Goal: Transaction & Acquisition: Purchase product/service

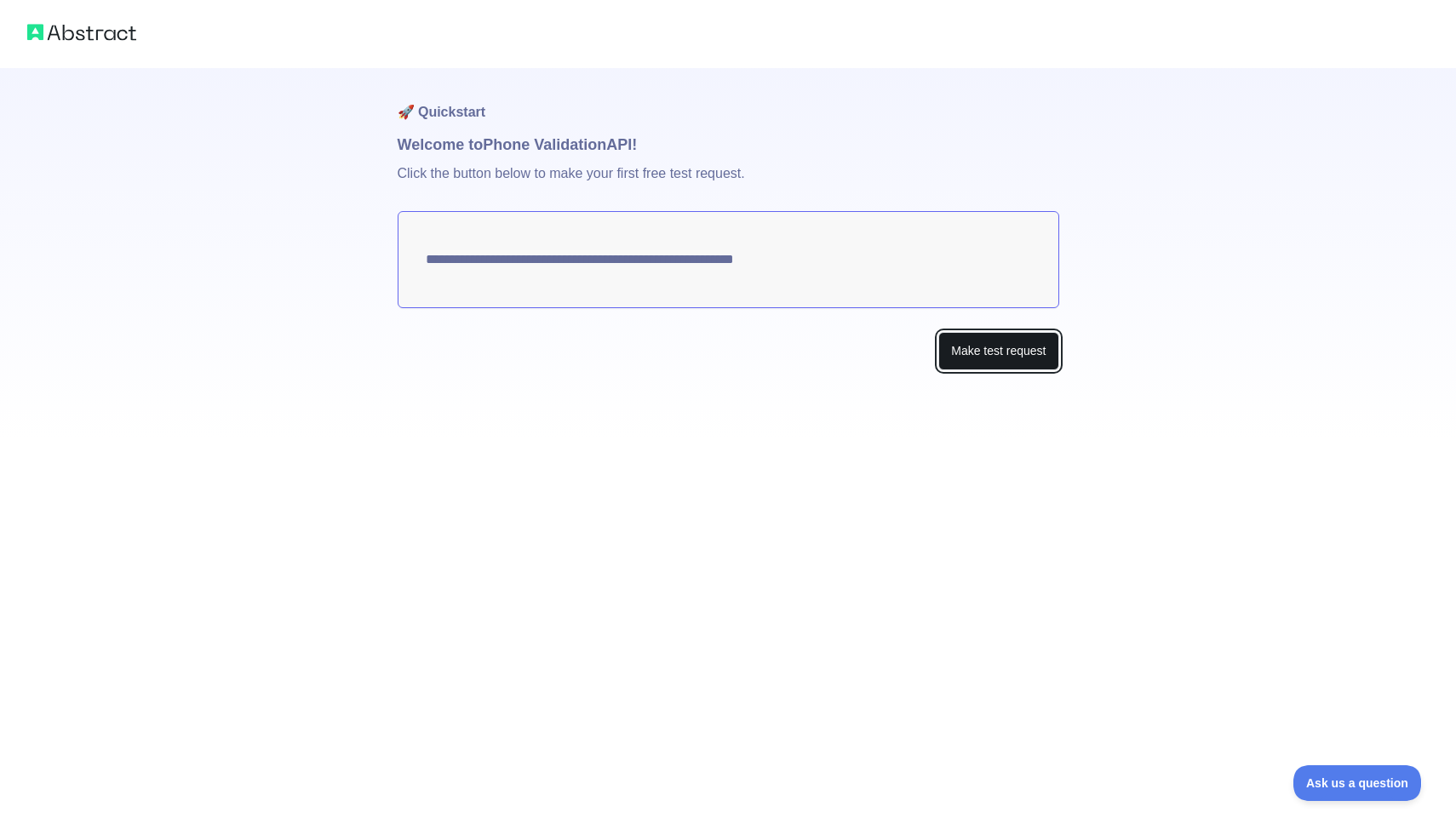
click at [983, 358] on button "Make test request" at bounding box center [998, 351] width 120 height 38
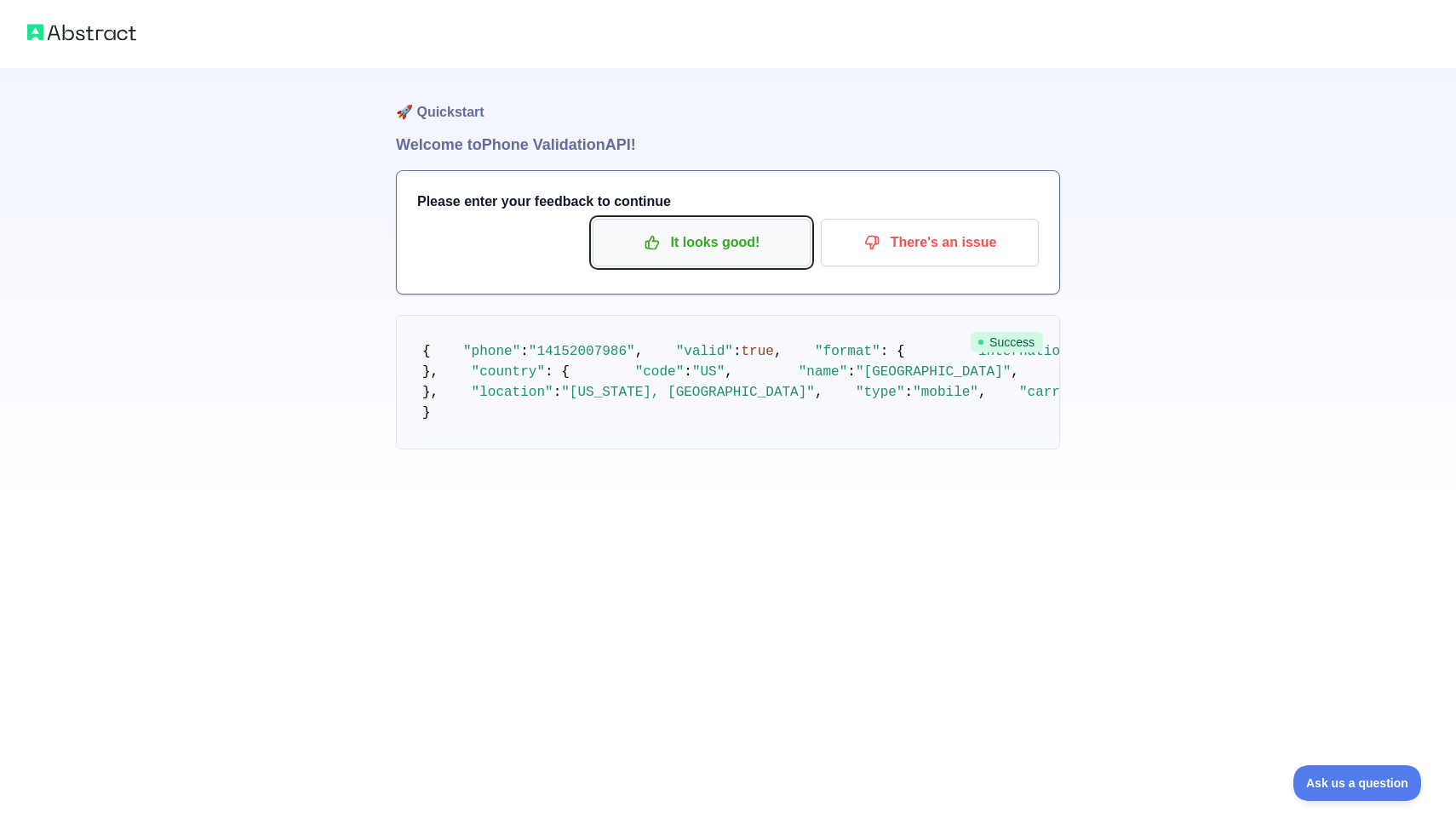
click at [731, 257] on button "It looks good!" at bounding box center [701, 242] width 218 height 47
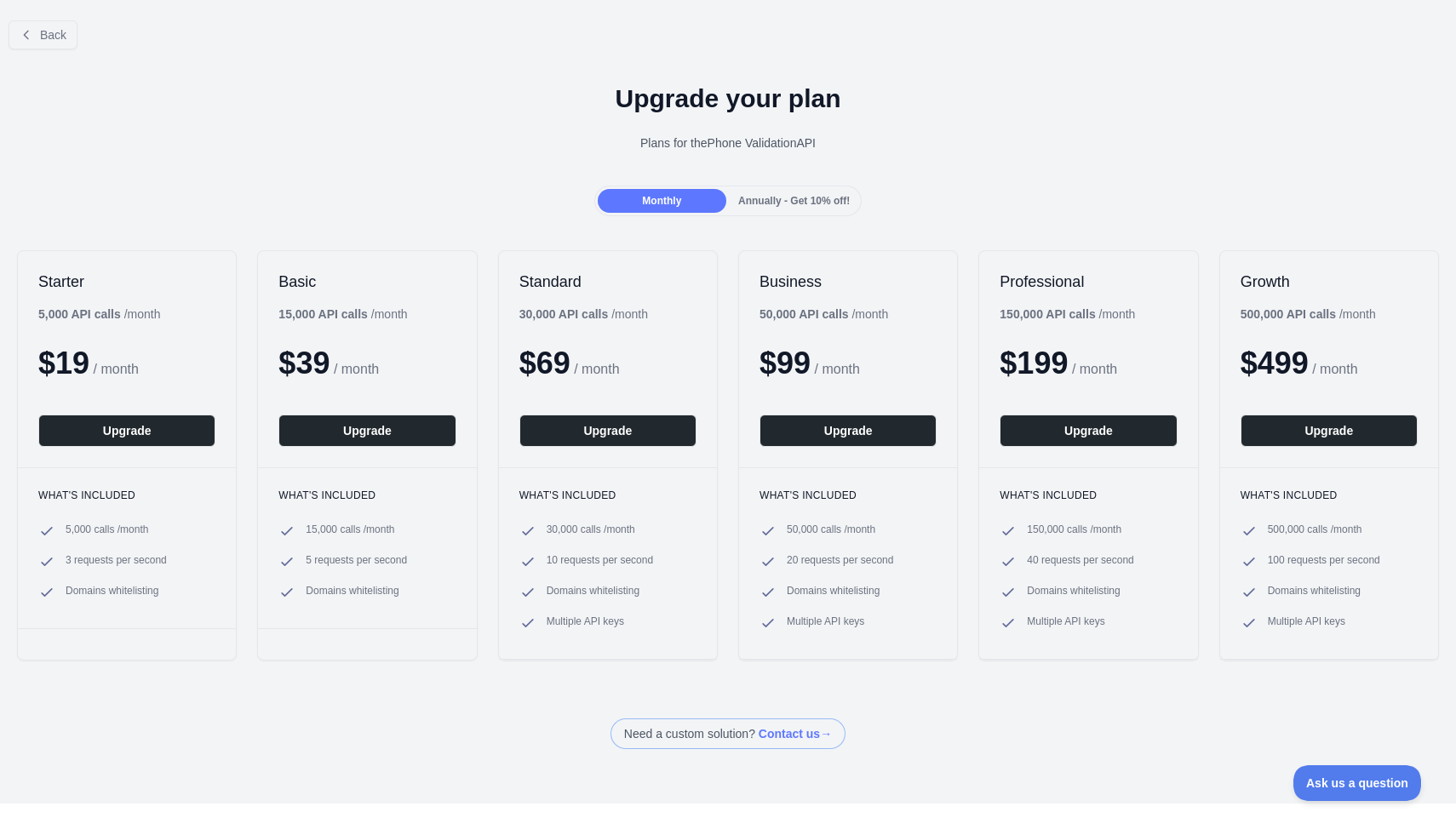
click at [814, 196] on span "Annually - Get 10% off!" at bounding box center [794, 200] width 111 height 12
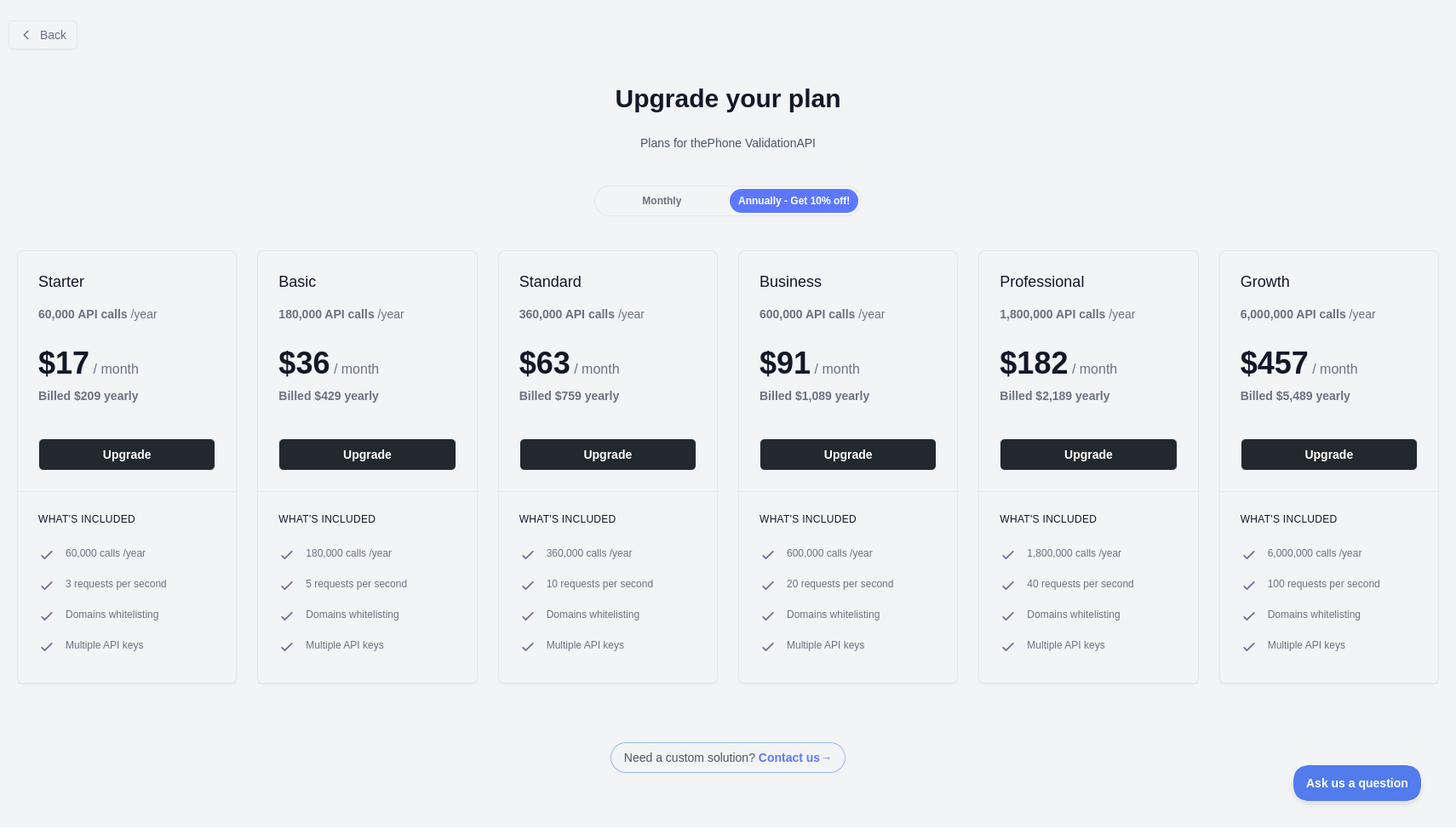
click at [738, 203] on span "Annually - Get 10% off!" at bounding box center [794, 200] width 111 height 12
click at [684, 201] on div "Monthly" at bounding box center [661, 200] width 128 height 24
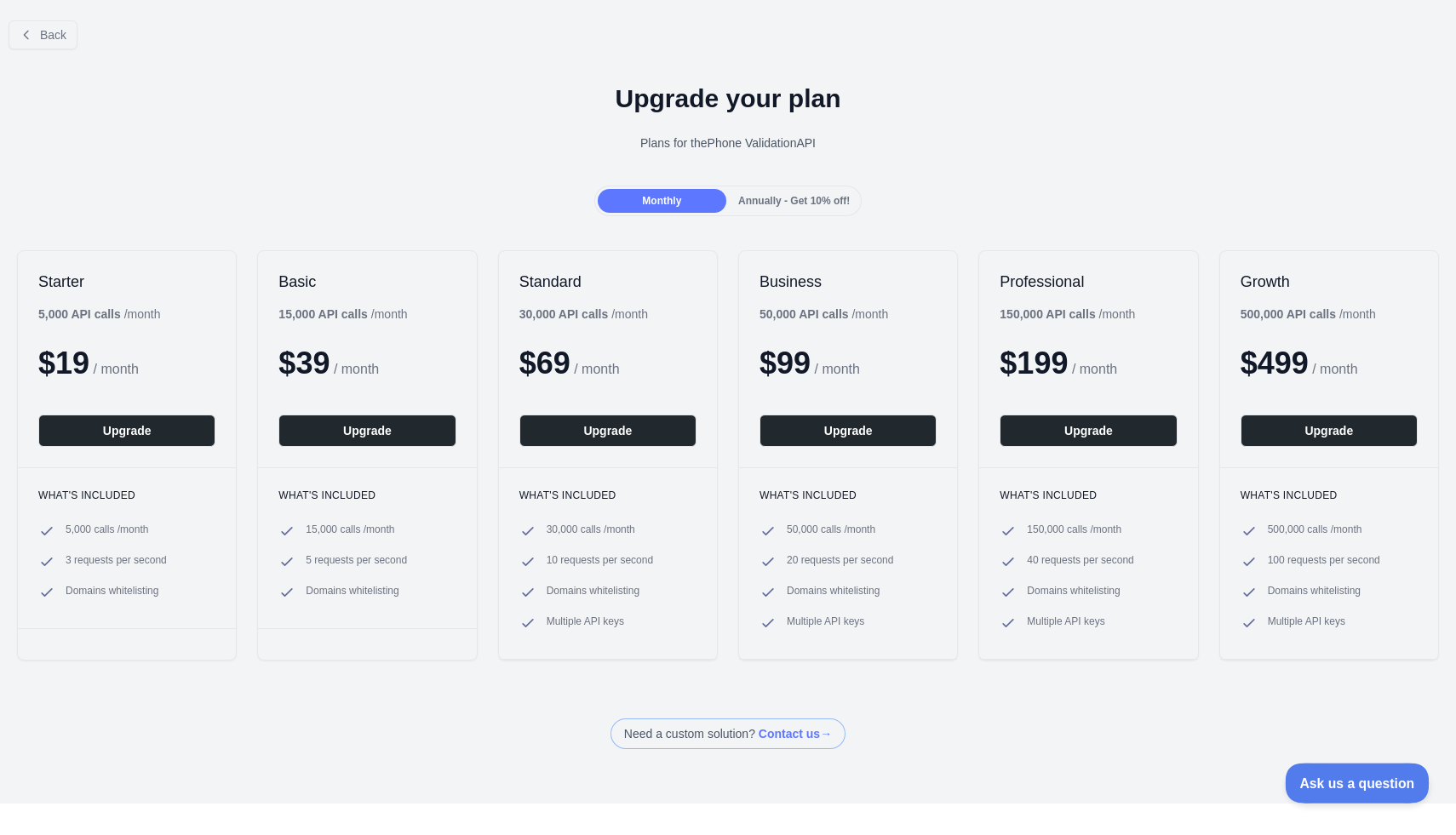
click at [1387, 783] on span "Ask us a question" at bounding box center [1349, 780] width 127 height 12
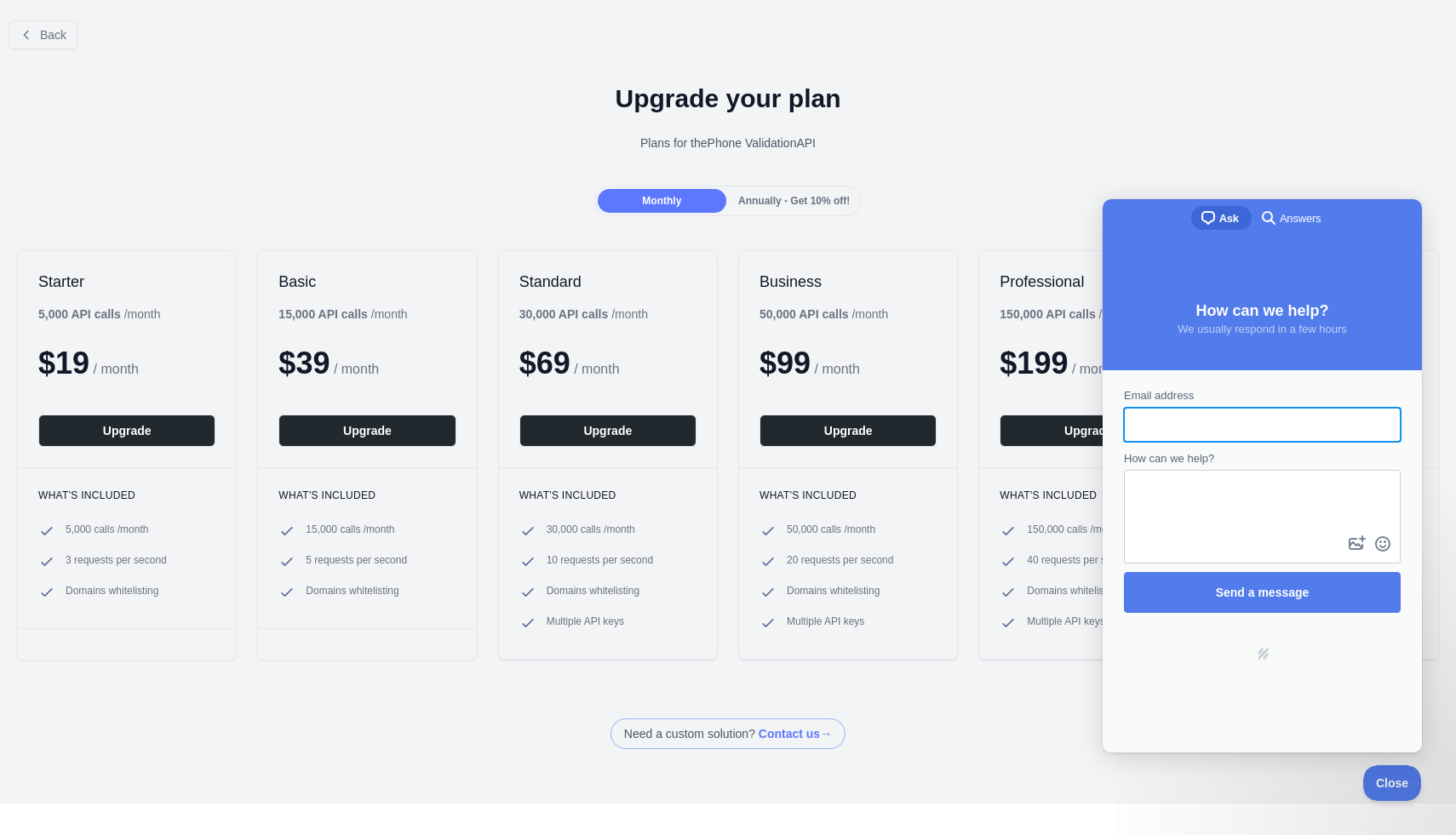
click at [1278, 135] on div "Plans for the Phone Validation API" at bounding box center [728, 143] width 1429 height 17
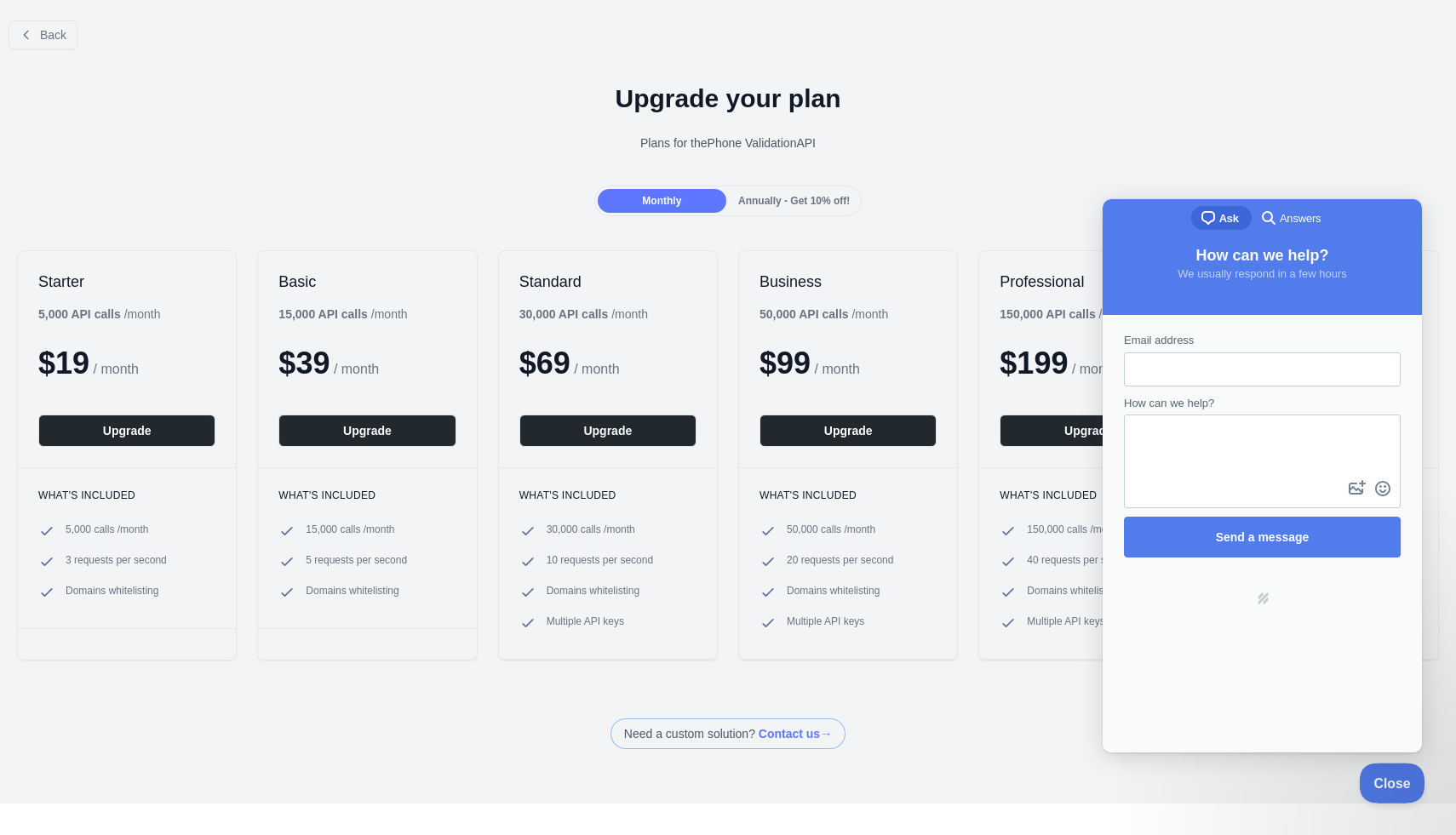
click at [1396, 781] on span "Close" at bounding box center [1388, 780] width 58 height 12
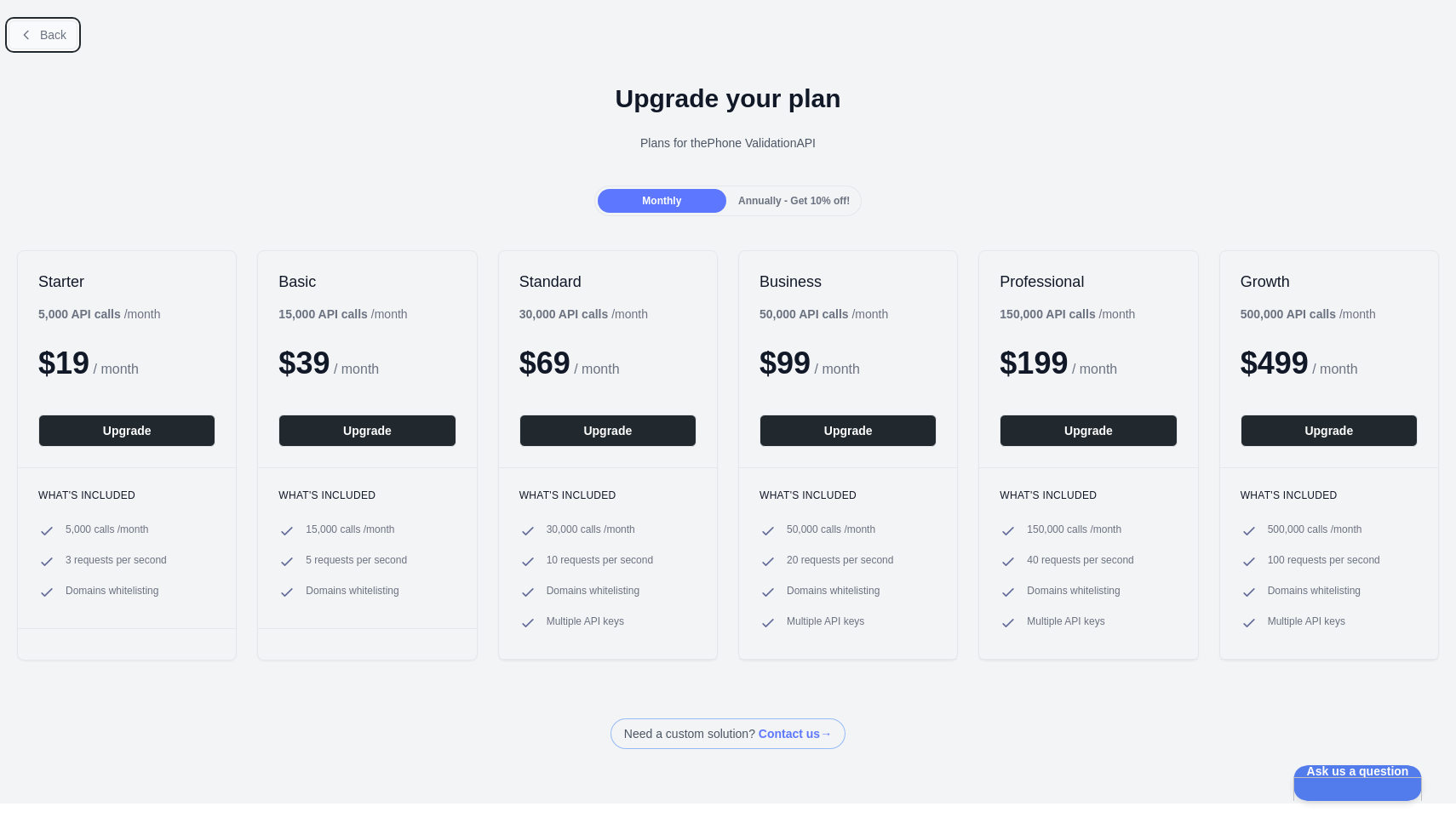
click at [53, 47] on button "Back" at bounding box center [43, 35] width 69 height 28
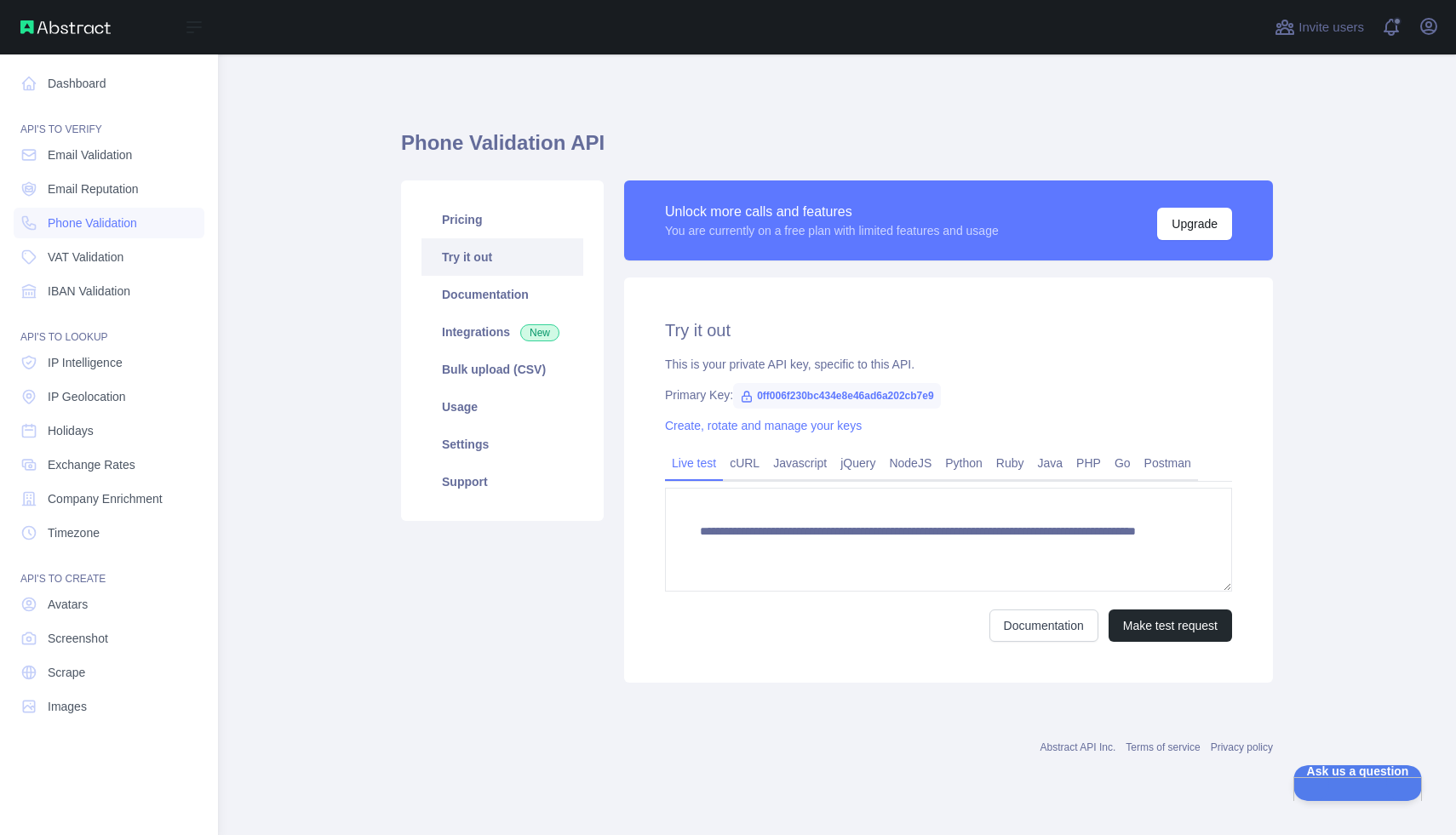
click at [69, 30] on img at bounding box center [66, 28] width 90 height 13
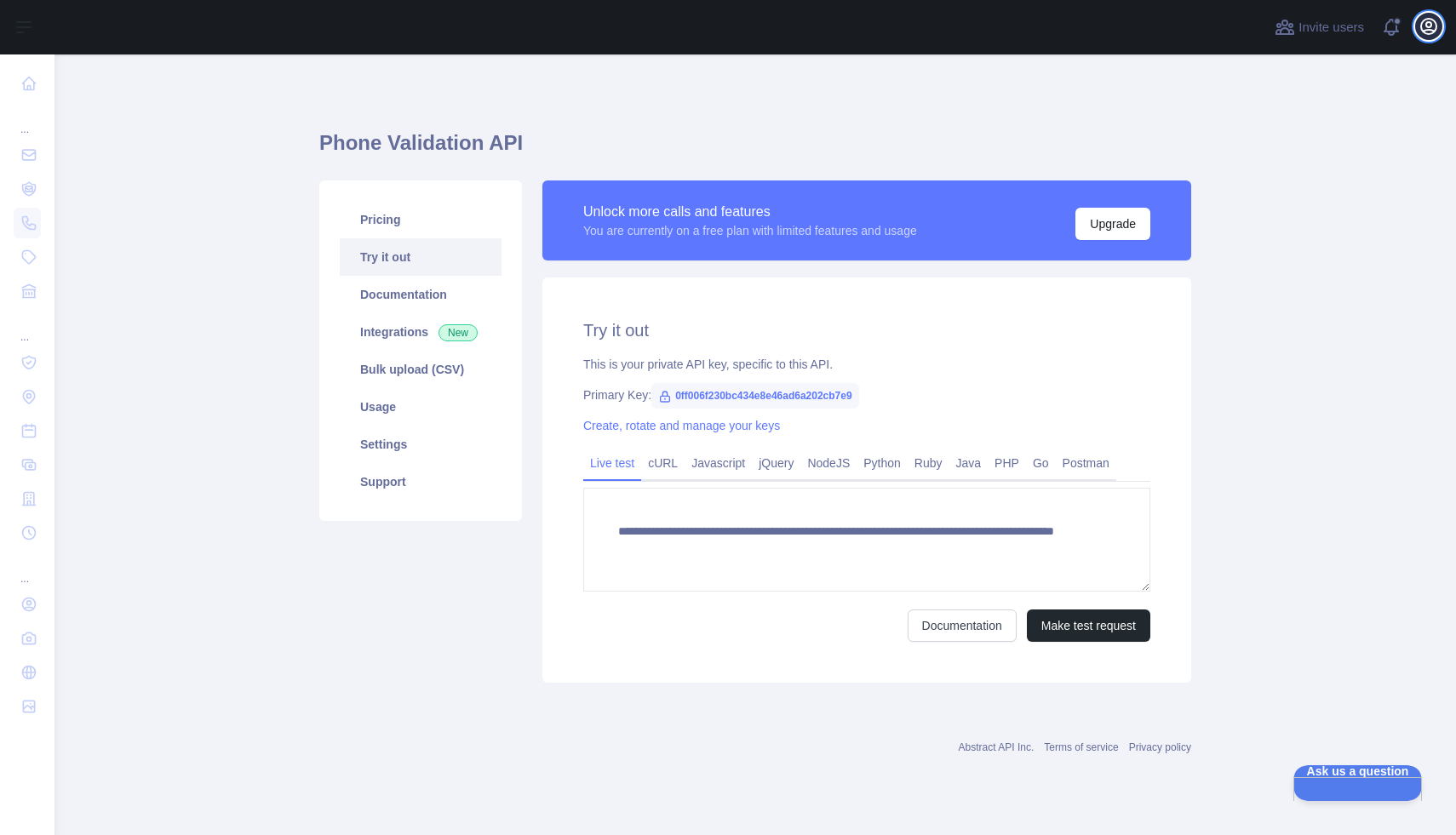
click at [1437, 36] on icon "button" at bounding box center [1429, 27] width 21 height 21
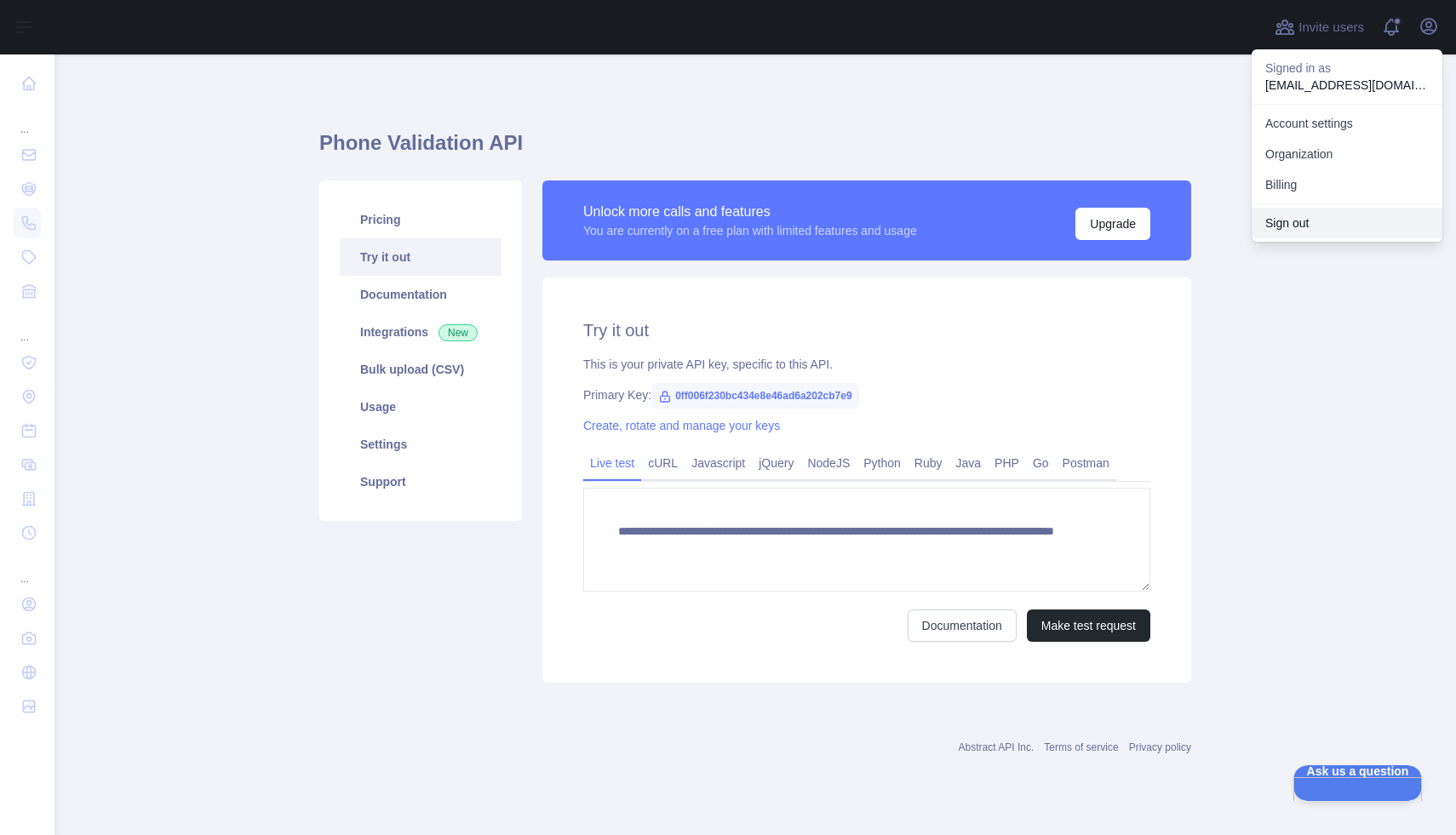
click at [1345, 234] on button "Sign out" at bounding box center [1347, 223] width 191 height 30
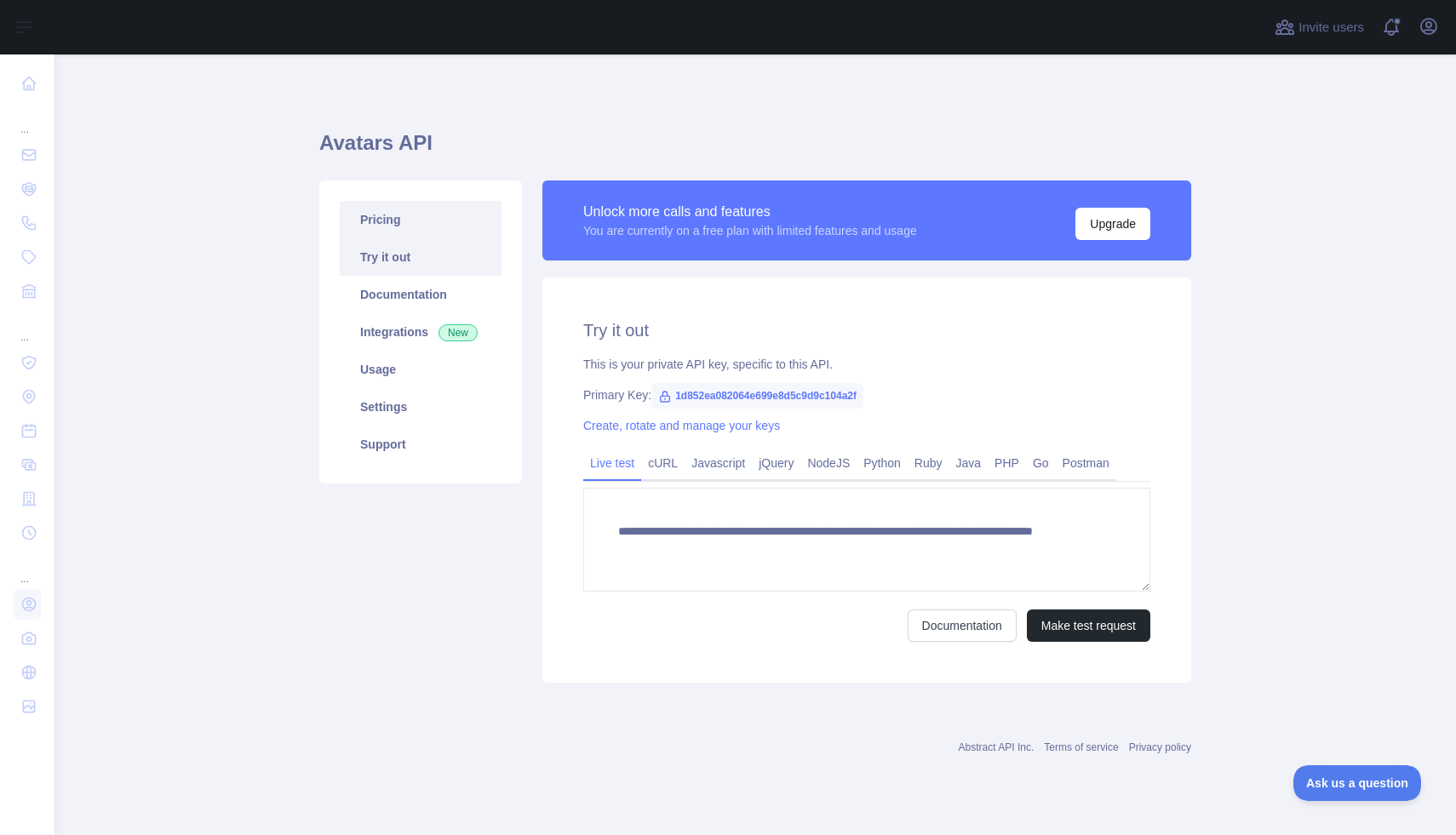
click at [389, 231] on link "Pricing" at bounding box center [421, 218] width 162 height 37
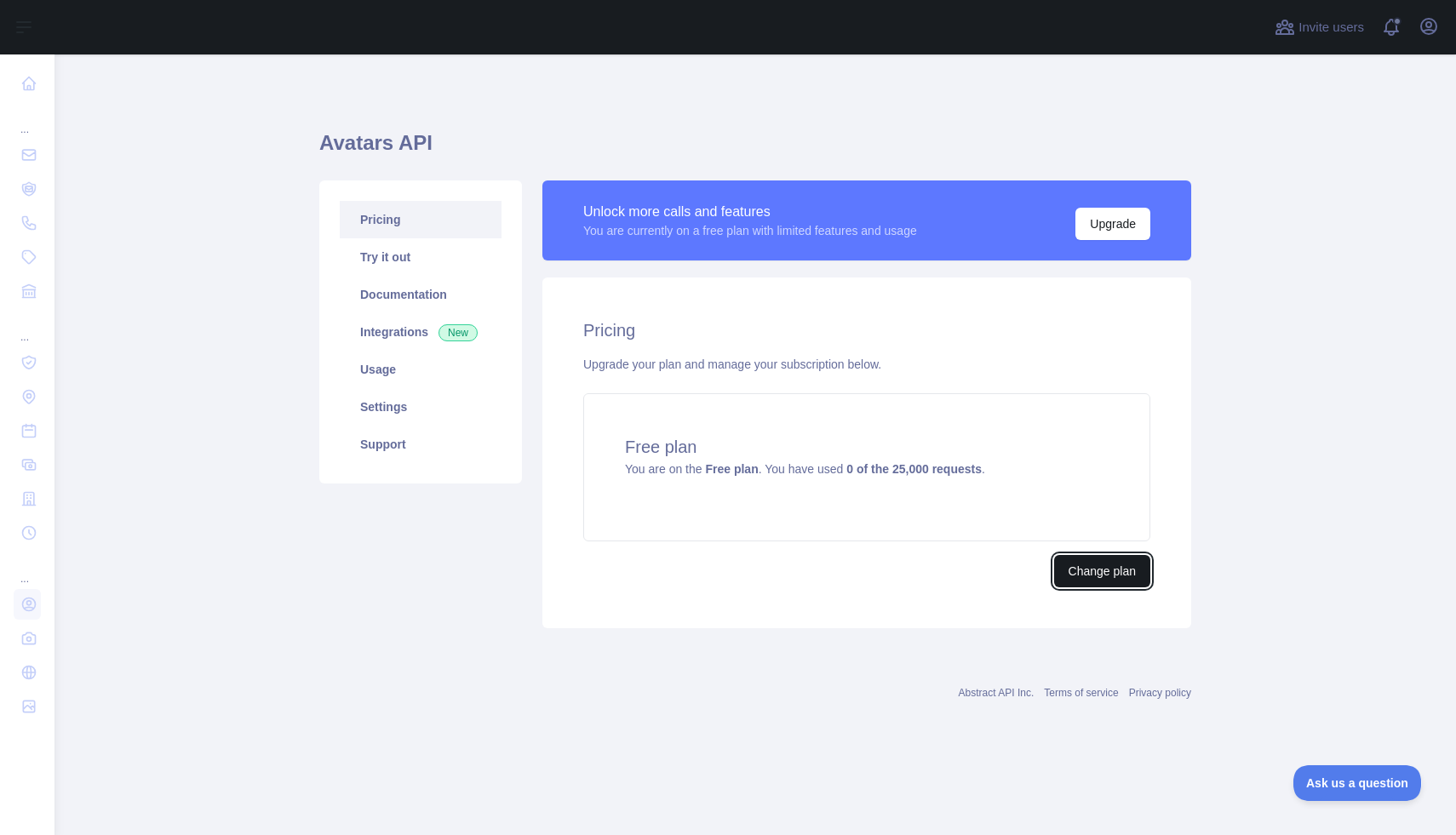
click at [1082, 559] on button "Change plan" at bounding box center [1102, 571] width 96 height 32
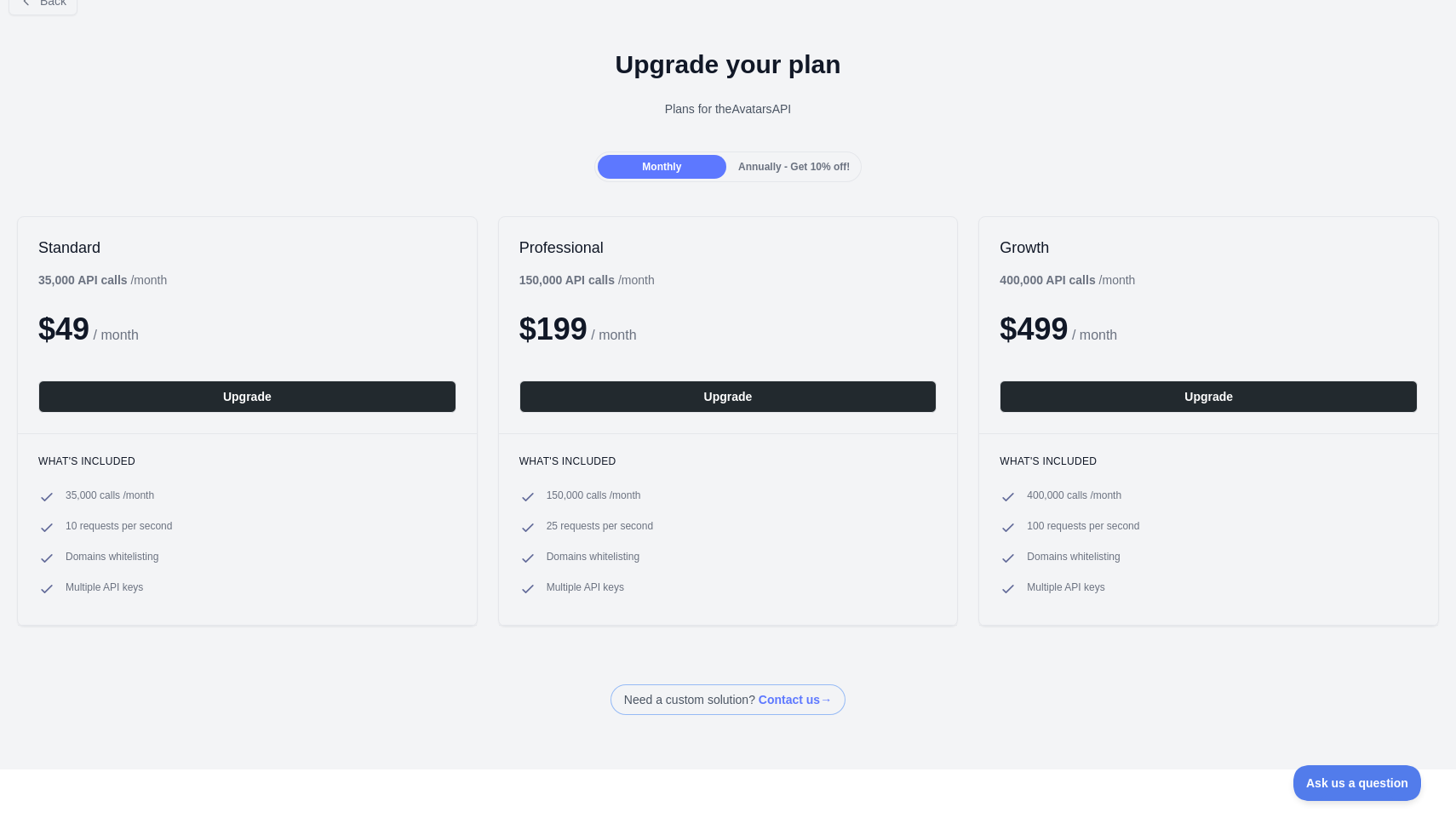
scroll to position [37, 0]
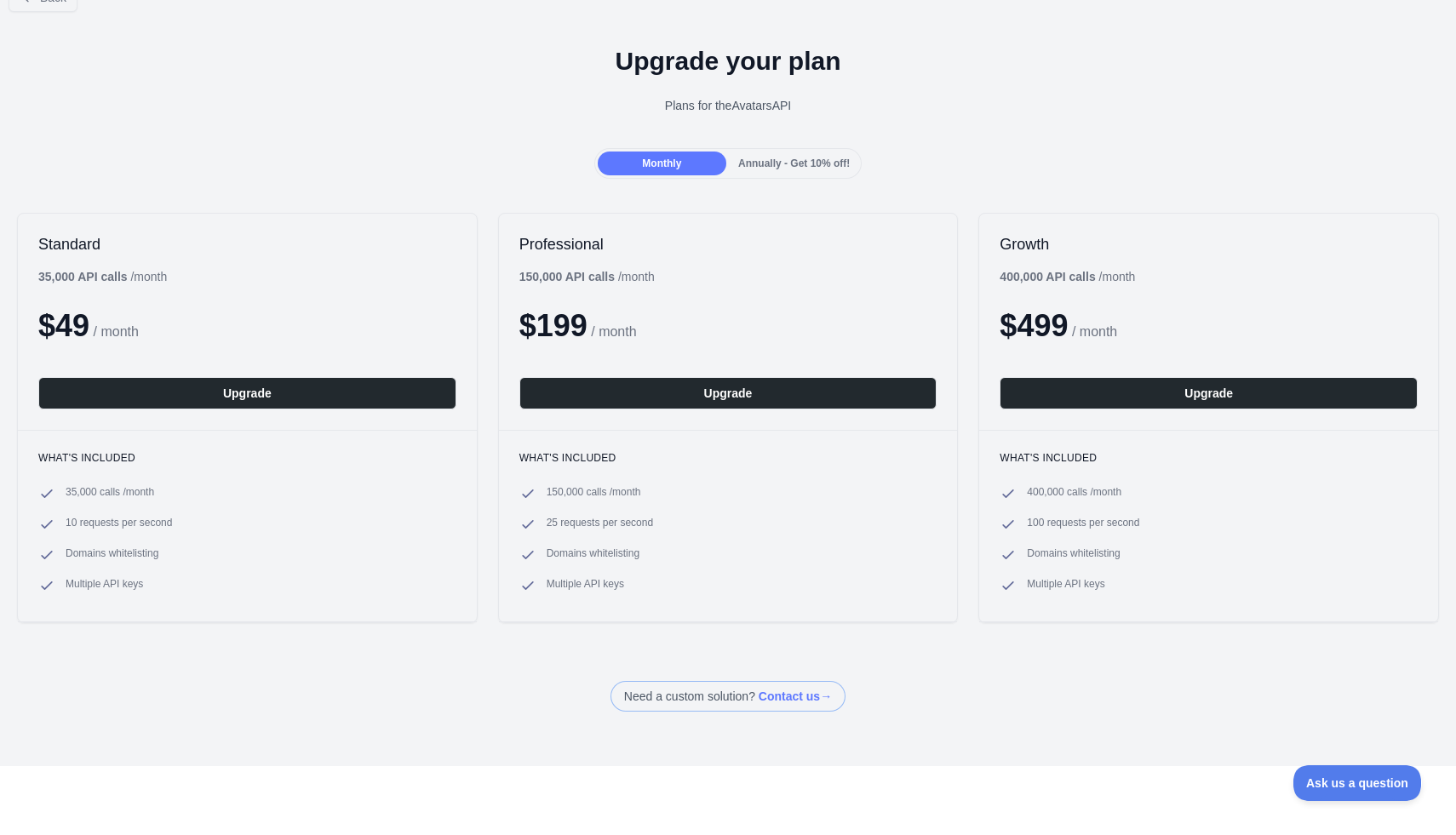
click at [655, 282] on div "150,000 API calls / month" at bounding box center [587, 276] width 135 height 17
click at [661, 536] on ul "150,000 calls / month 25 requests per second Domains whitelisting Multiple API …" at bounding box center [729, 540] width 418 height 109
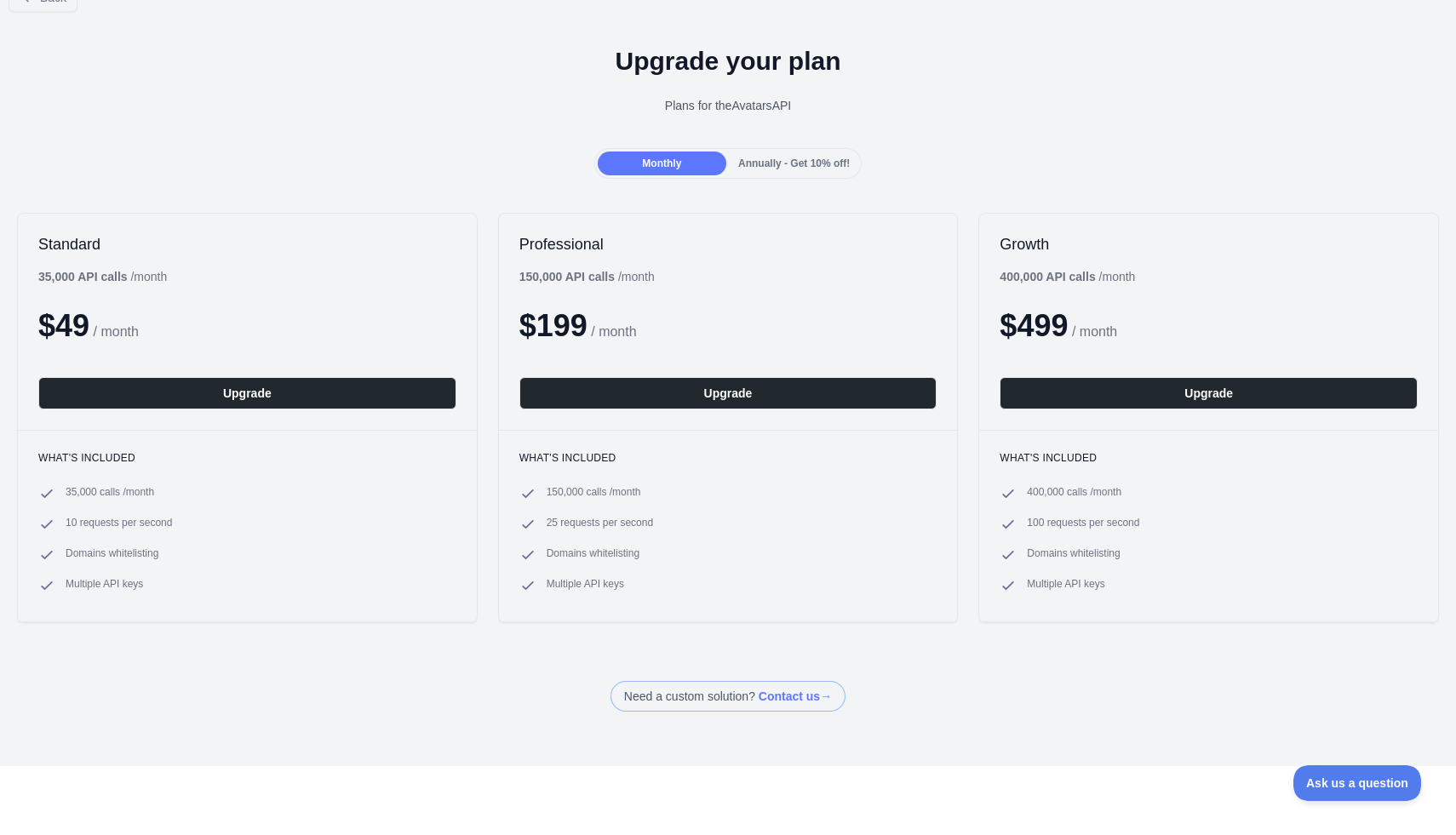
click at [661, 536] on ul "150,000 calls / month 25 requests per second Domains whitelisting Multiple API …" at bounding box center [729, 540] width 418 height 109
click at [755, 508] on ul "150,000 calls / month 25 requests per second Domains whitelisting Multiple API …" at bounding box center [729, 540] width 418 height 109
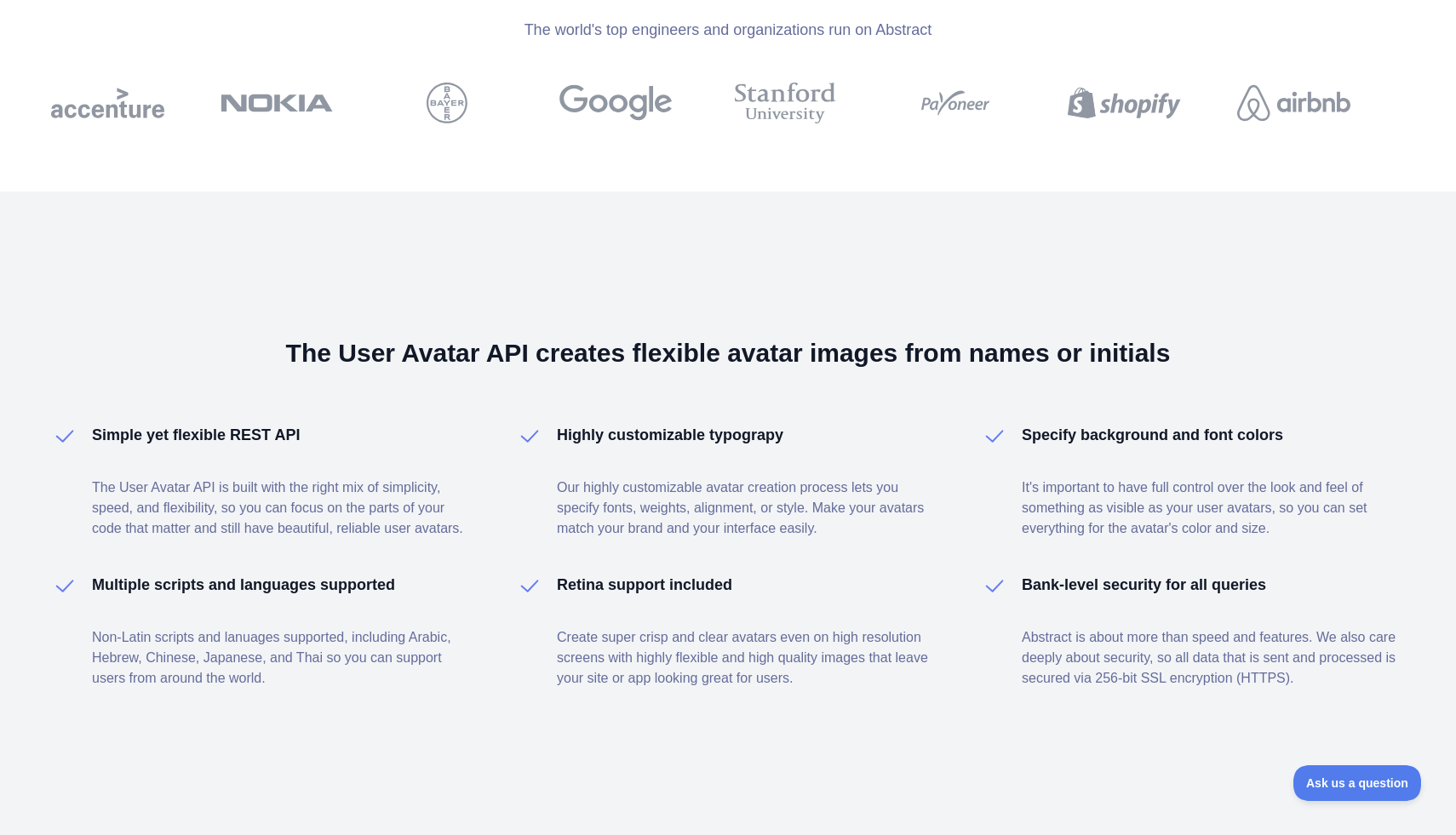
scroll to position [0, 0]
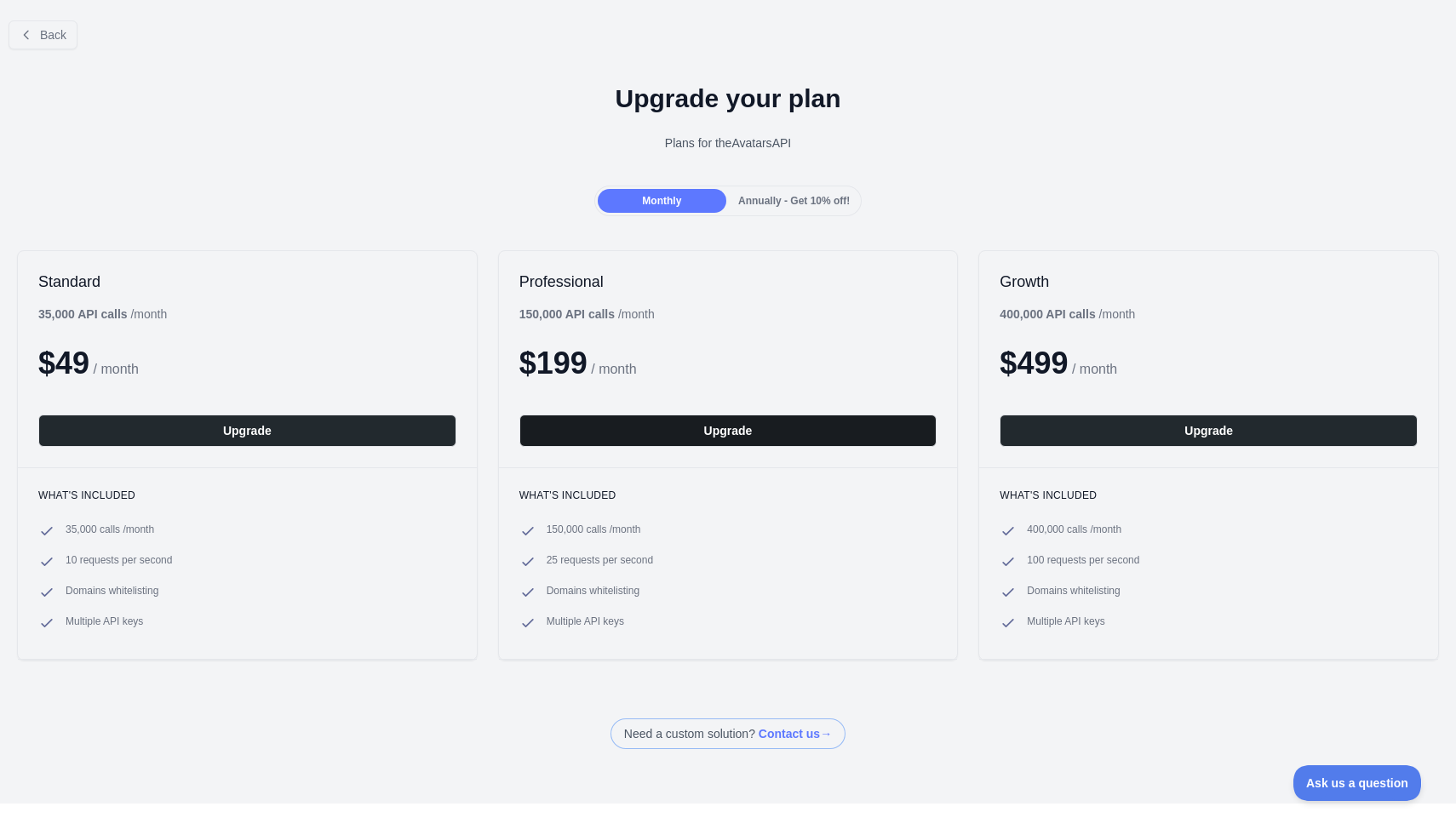
click at [750, 428] on button "Upgrade" at bounding box center [729, 430] width 418 height 32
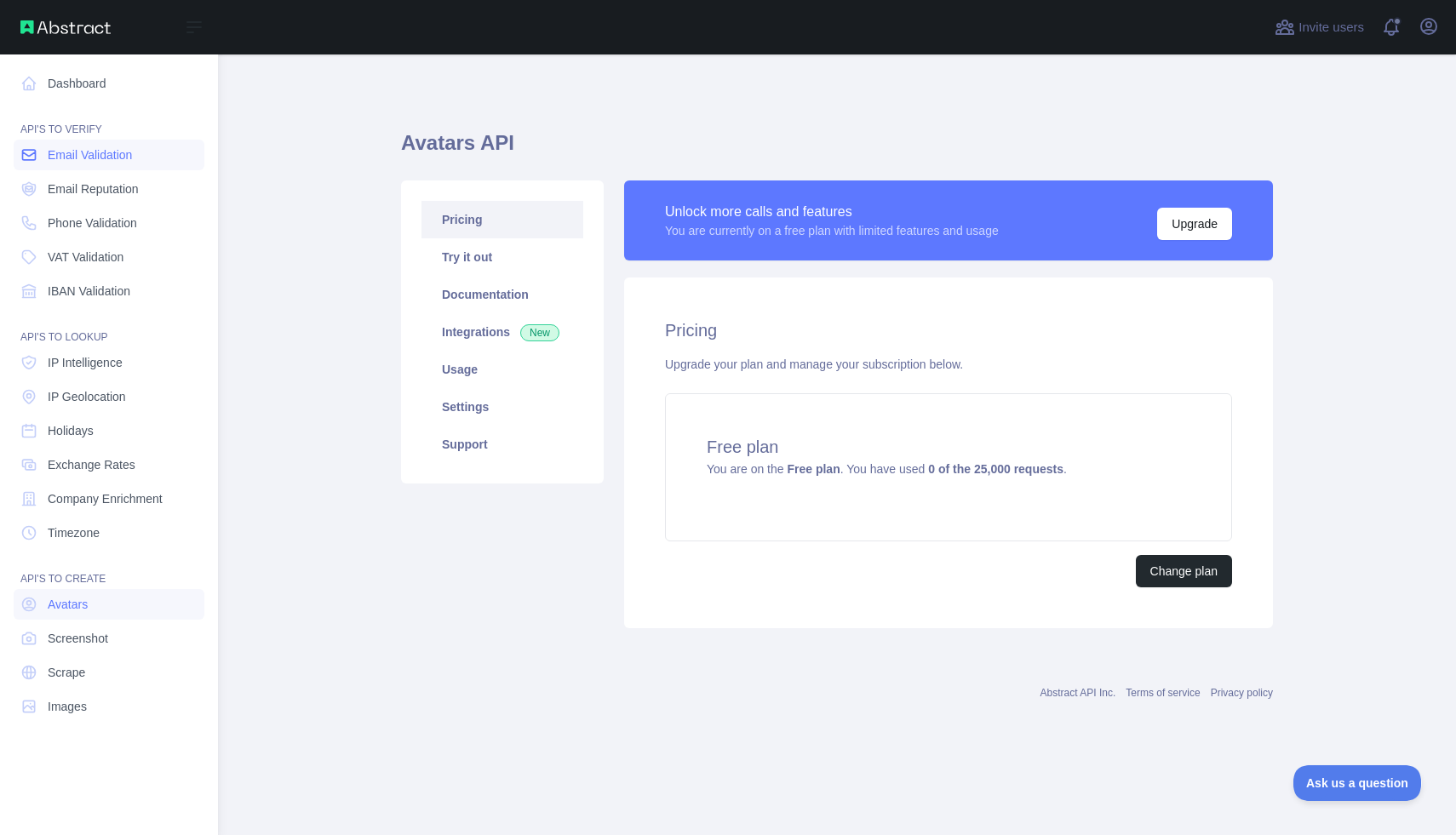
click at [63, 154] on span "Email Validation" at bounding box center [89, 155] width 85 height 17
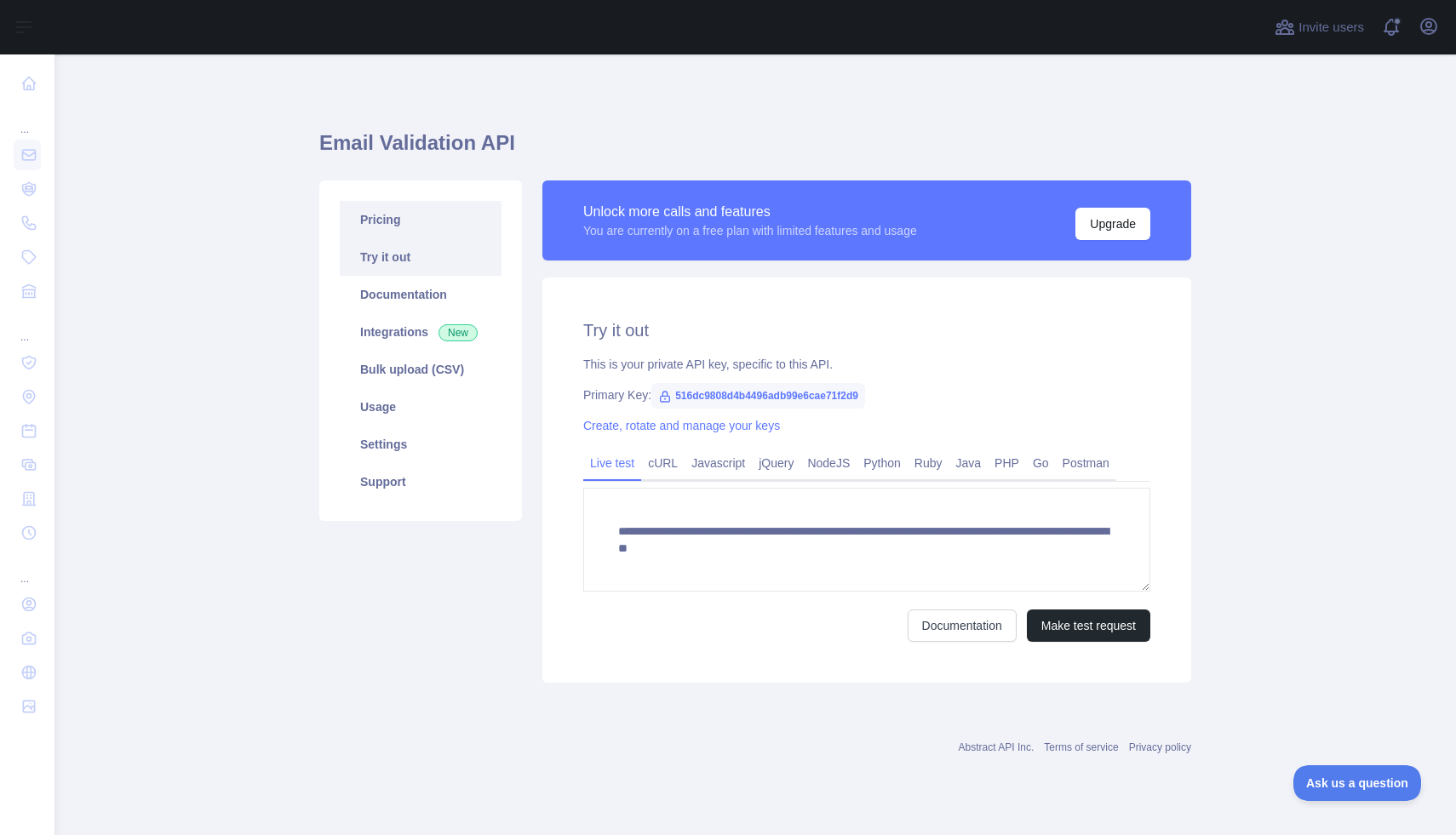
click at [404, 223] on link "Pricing" at bounding box center [421, 218] width 162 height 37
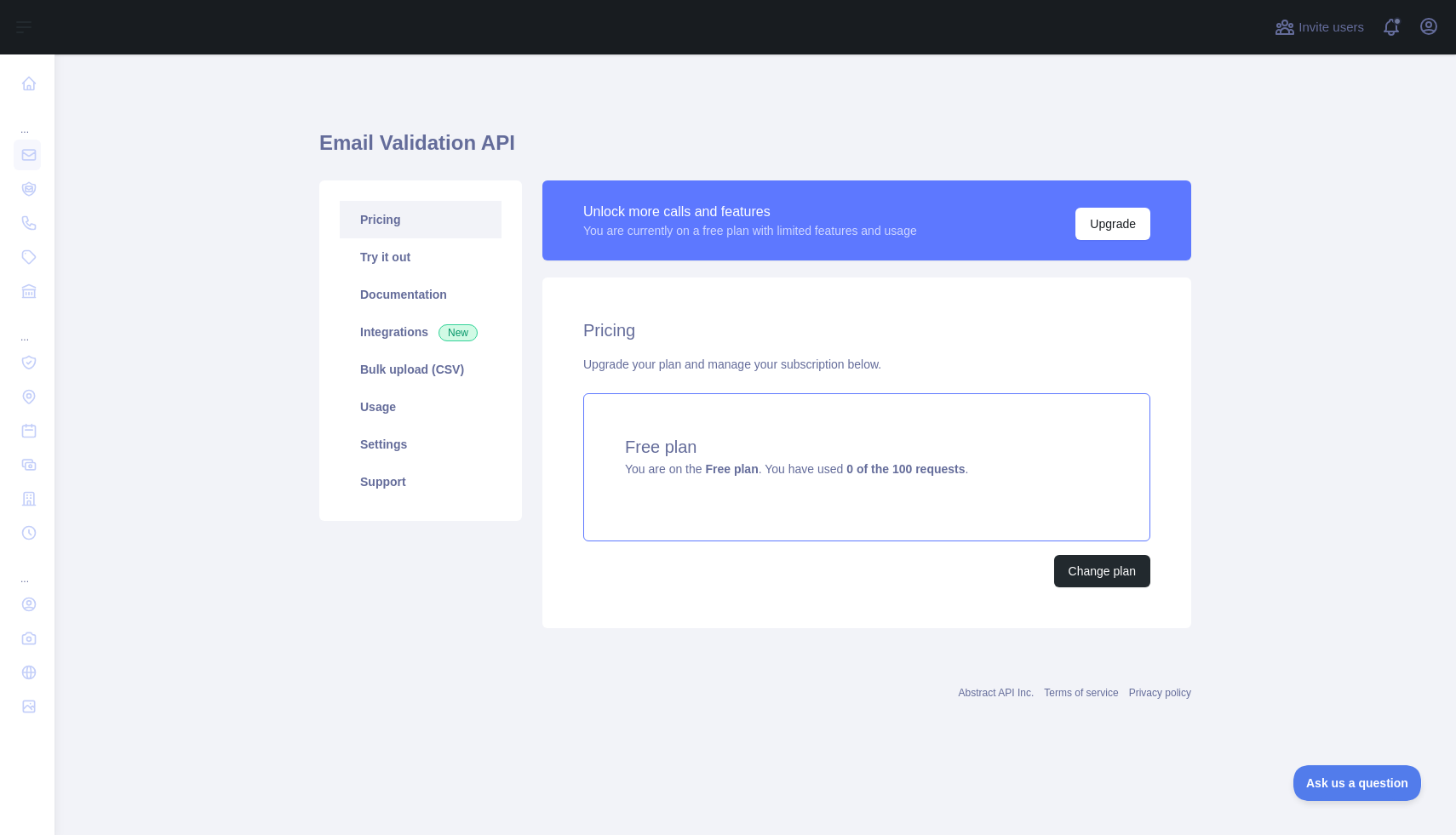
click at [929, 475] on strong "0 of the 100 requests" at bounding box center [906, 469] width 119 height 13
click at [644, 470] on span "You are on the Free plan . You have used 0 of the 100 requests ." at bounding box center [796, 469] width 343 height 13
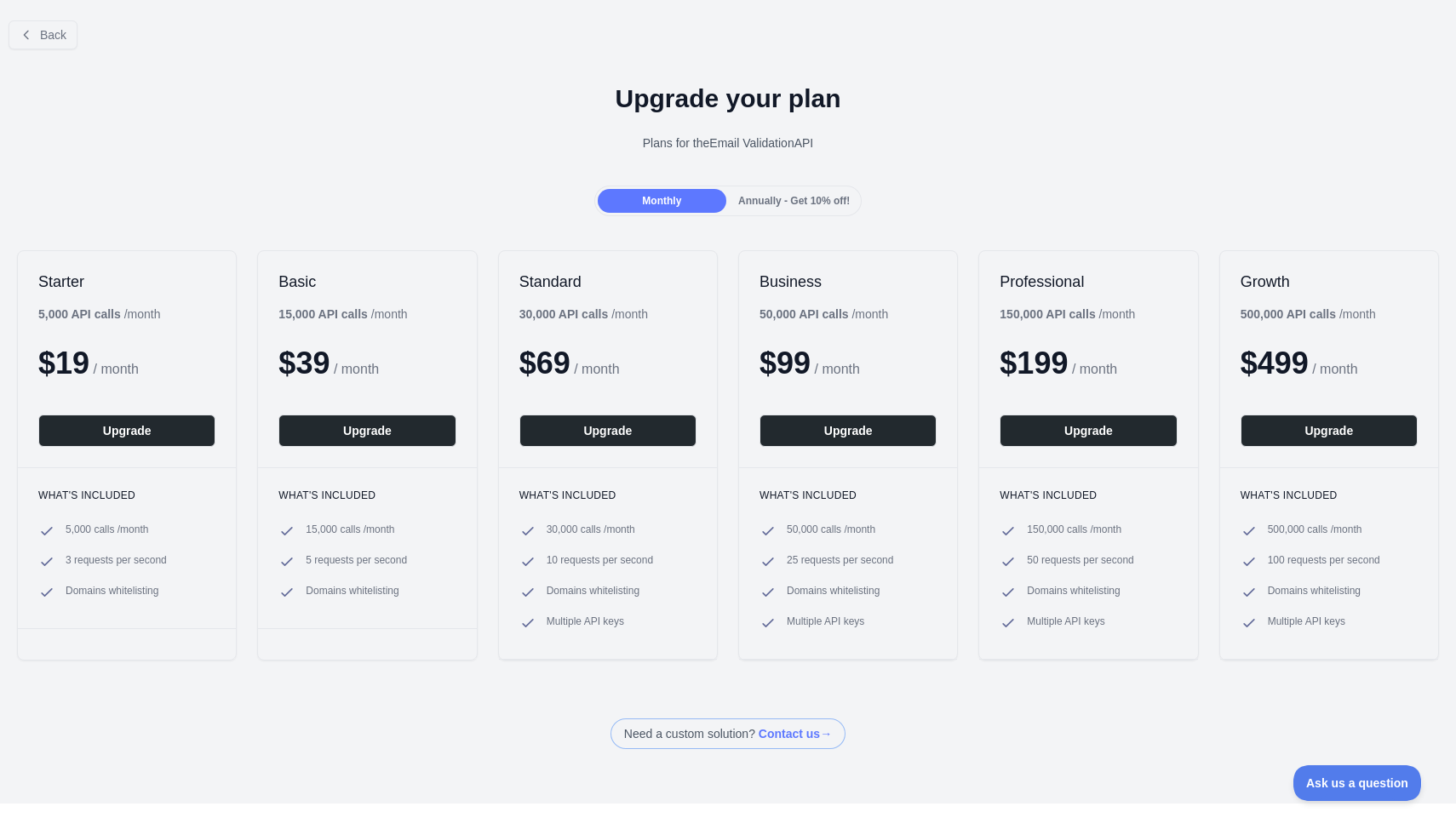
click at [89, 357] on span "$ 19" at bounding box center [64, 363] width 51 height 35
click at [61, 363] on span "$ 19" at bounding box center [64, 363] width 51 height 35
drag, startPoint x: 89, startPoint y: 361, endPoint x: 0, endPoint y: 359, distance: 89.0
click at [0, 359] on div "Starter 5,000 API calls / month $ 19 / month Upgrade What's included 5,000 call…" at bounding box center [728, 456] width 1456 height 445
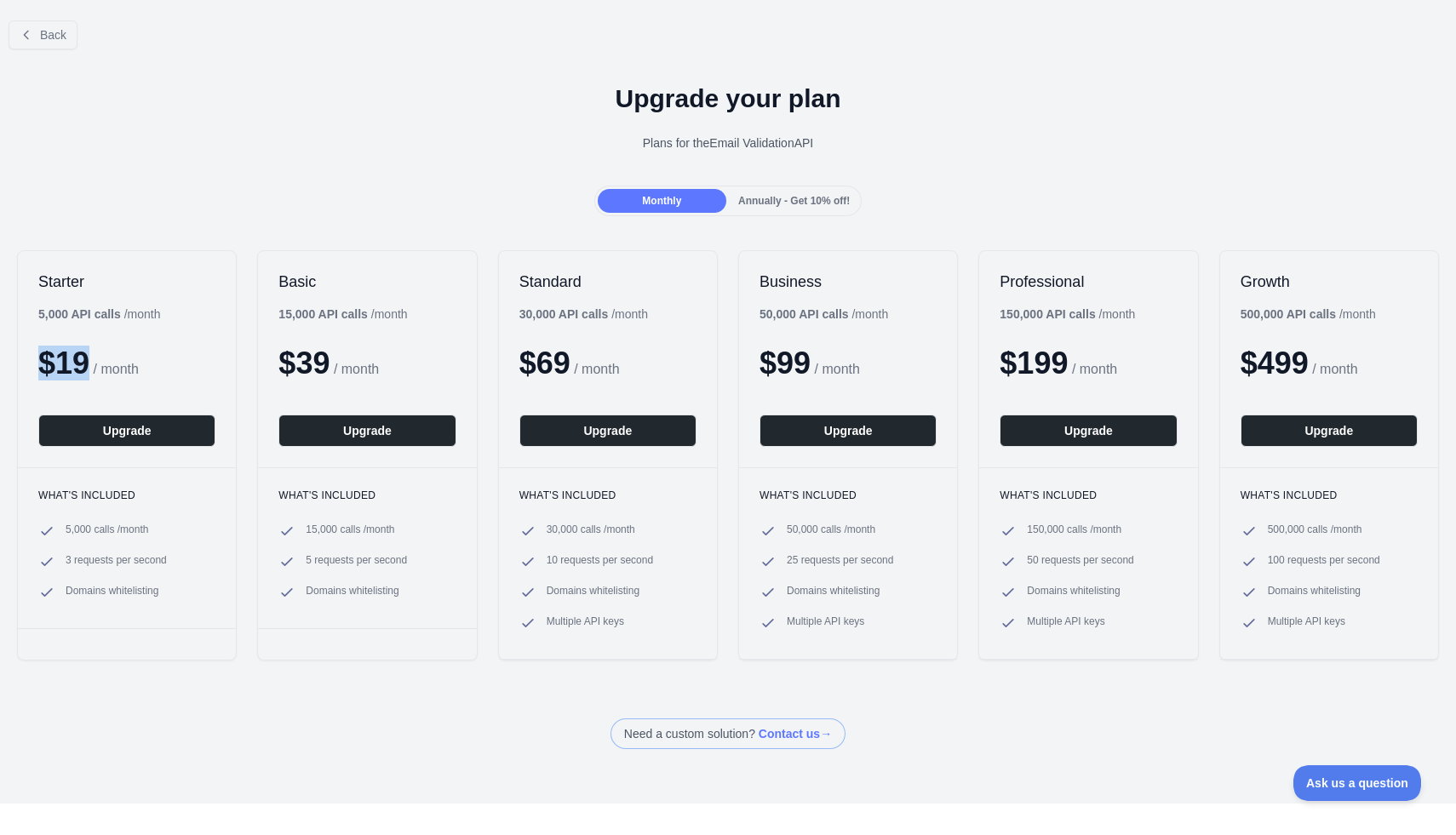
copy span "$ 19"
drag, startPoint x: 93, startPoint y: 532, endPoint x: 60, endPoint y: 530, distance: 33.1
click at [60, 530] on li "5,000 calls / month" at bounding box center [126, 531] width 177 height 17
copy span "5,000"
click at [284, 277] on h2 "Basic" at bounding box center [367, 282] width 177 height 21
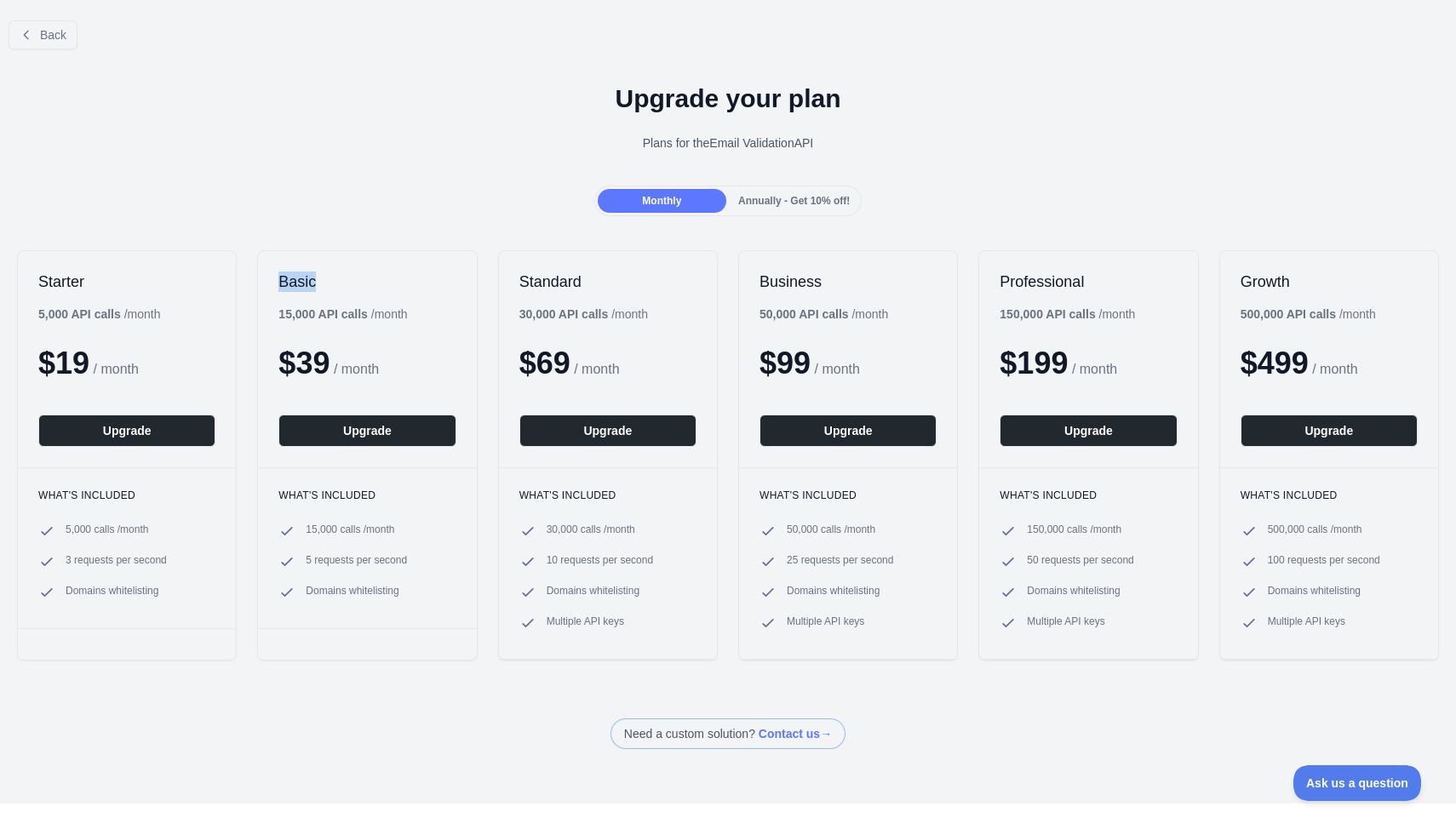
click at [284, 277] on h2 "Basic" at bounding box center [367, 282] width 177 height 21
copy h2 "Basic"
drag, startPoint x: 337, startPoint y: 531, endPoint x: 301, endPoint y: 531, distance: 36.0
click at [301, 531] on li "15,000 calls / month" at bounding box center [367, 531] width 177 height 17
copy span "15,000"
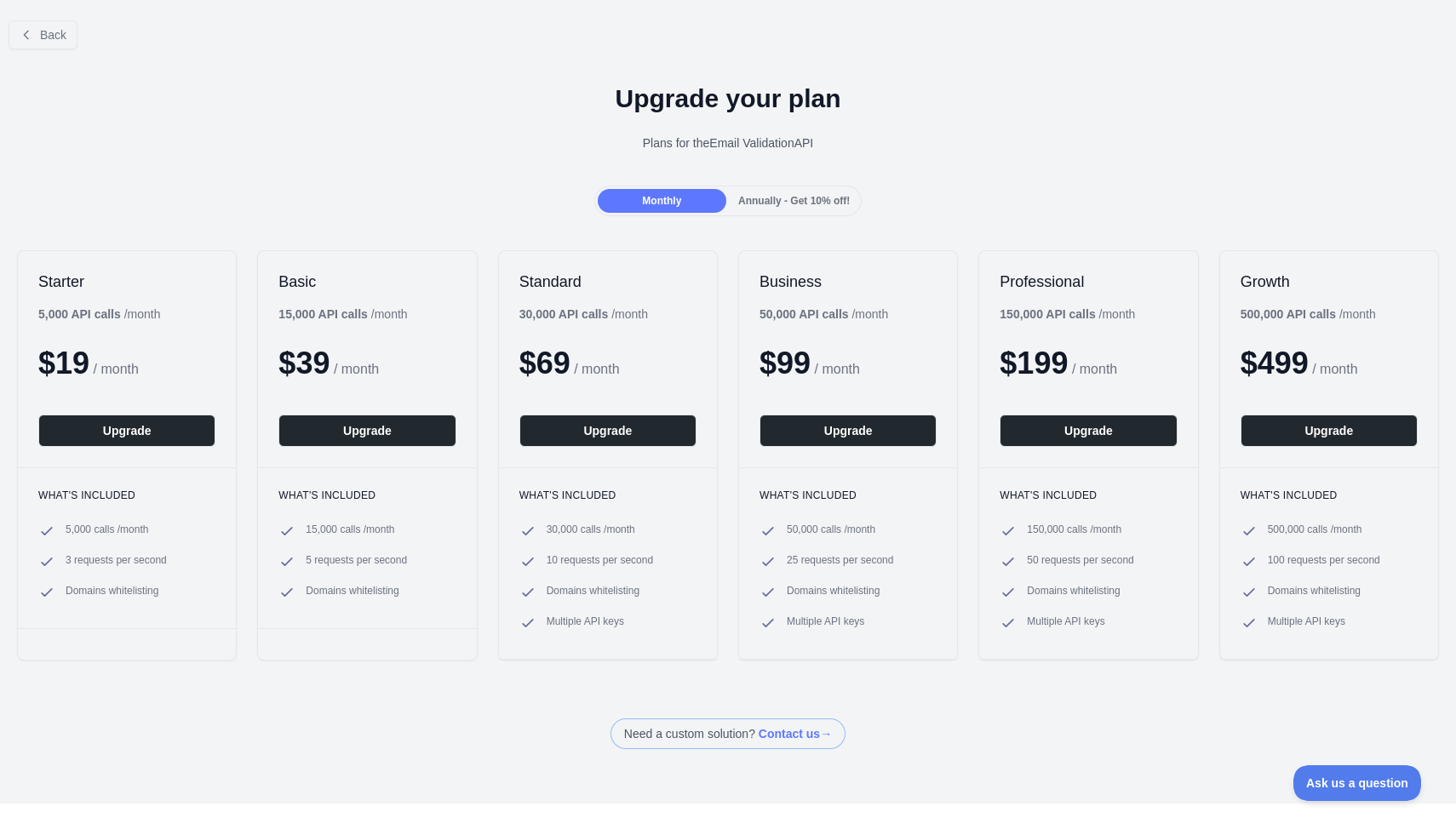
click at [347, 369] on span "/ month" at bounding box center [355, 369] width 45 height 14
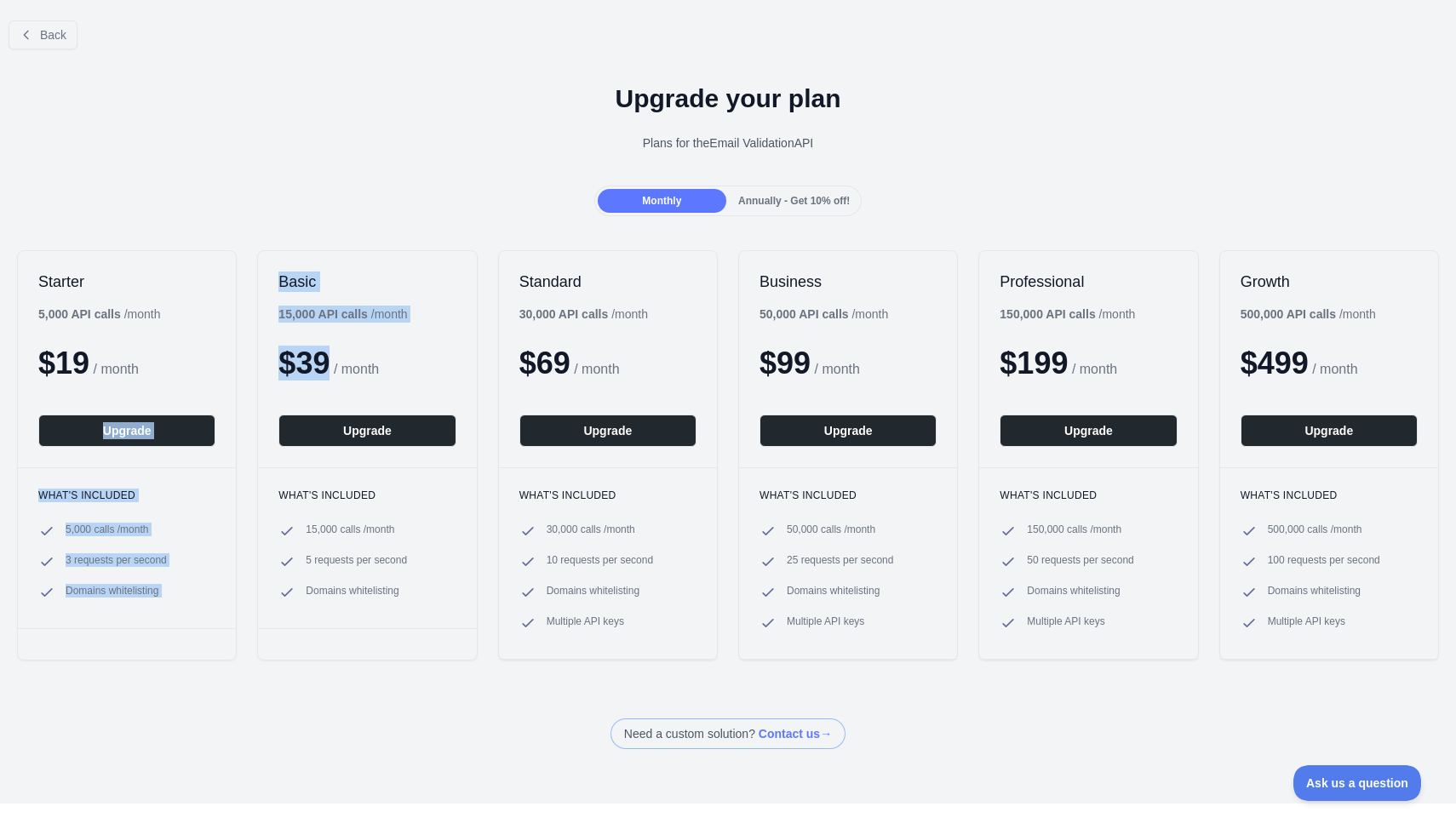
drag, startPoint x: 340, startPoint y: 365, endPoint x: 210, endPoint y: 358, distance: 130.2
click at [210, 358] on div "Starter 5,000 API calls / month $ 19 / month Upgrade What's included 5,000 call…" at bounding box center [728, 456] width 1456 height 445
click at [307, 354] on span "$ 39" at bounding box center [304, 363] width 51 height 35
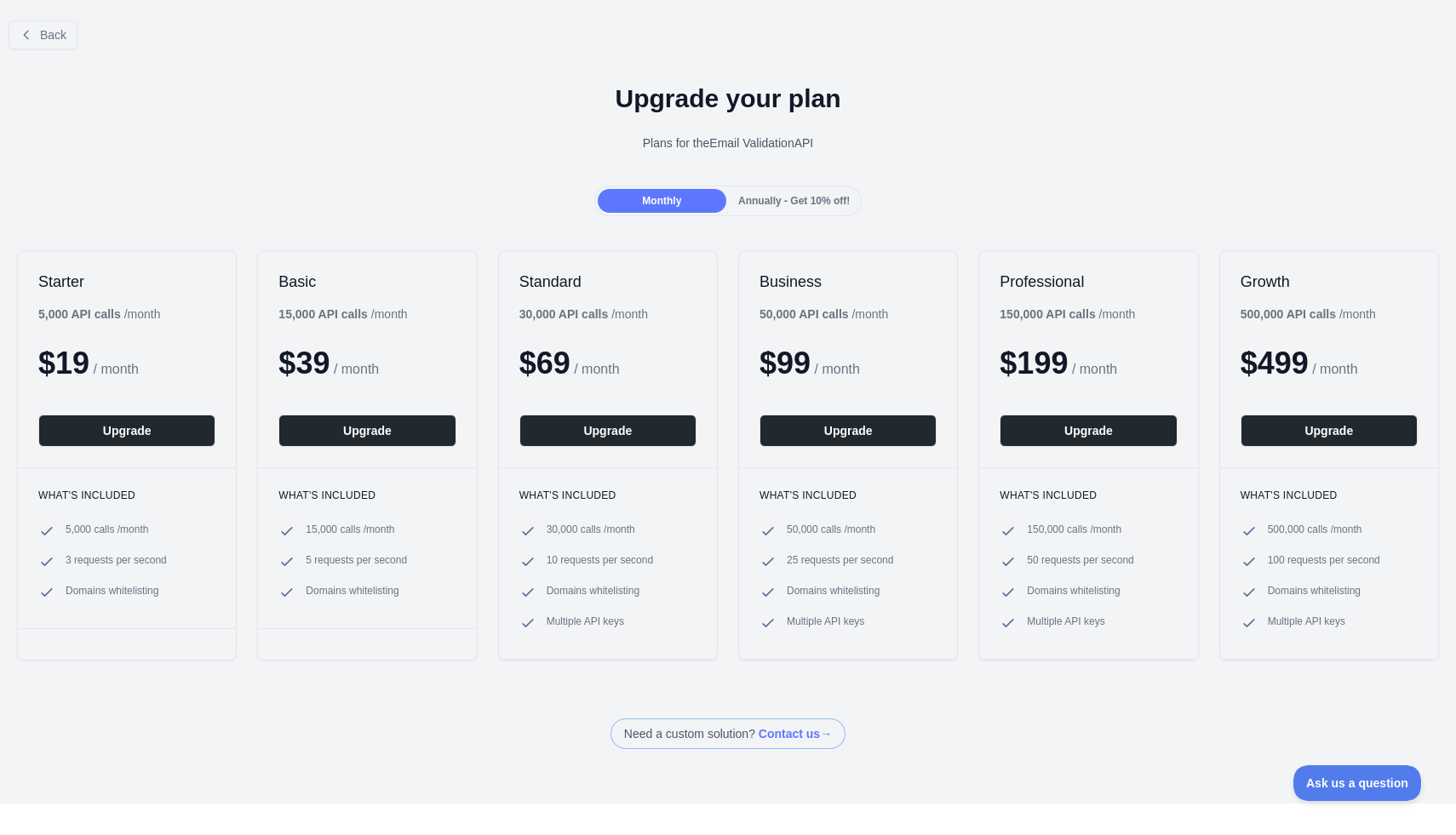
click at [347, 370] on span "/ month" at bounding box center [355, 369] width 45 height 14
drag, startPoint x: 343, startPoint y: 370, endPoint x: 262, endPoint y: 362, distance: 81.4
click at [262, 362] on div "Basic 15,000 API calls / month $ 39 / month Upgrade" at bounding box center [366, 359] width 218 height 217
copy div "$ 39"
click at [567, 282] on h2 "Standard" at bounding box center [608, 282] width 177 height 21
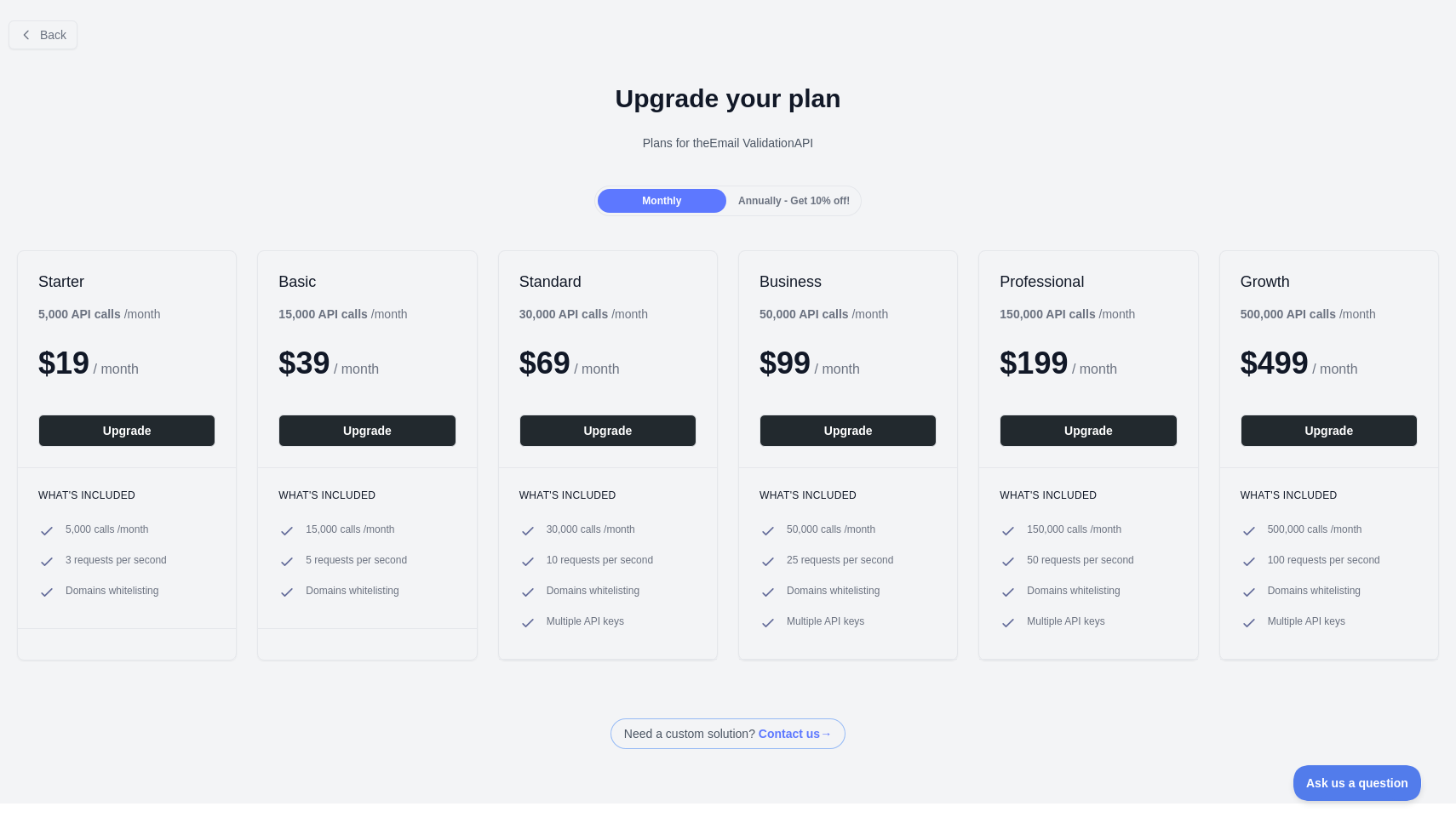
click at [567, 282] on h2 "Standard" at bounding box center [608, 282] width 177 height 21
copy h2 "Standard"
drag, startPoint x: 574, startPoint y: 367, endPoint x: 522, endPoint y: 358, distance: 52.8
click at [522, 358] on span "$ 69" at bounding box center [546, 363] width 51 height 35
copy span "$ 69"
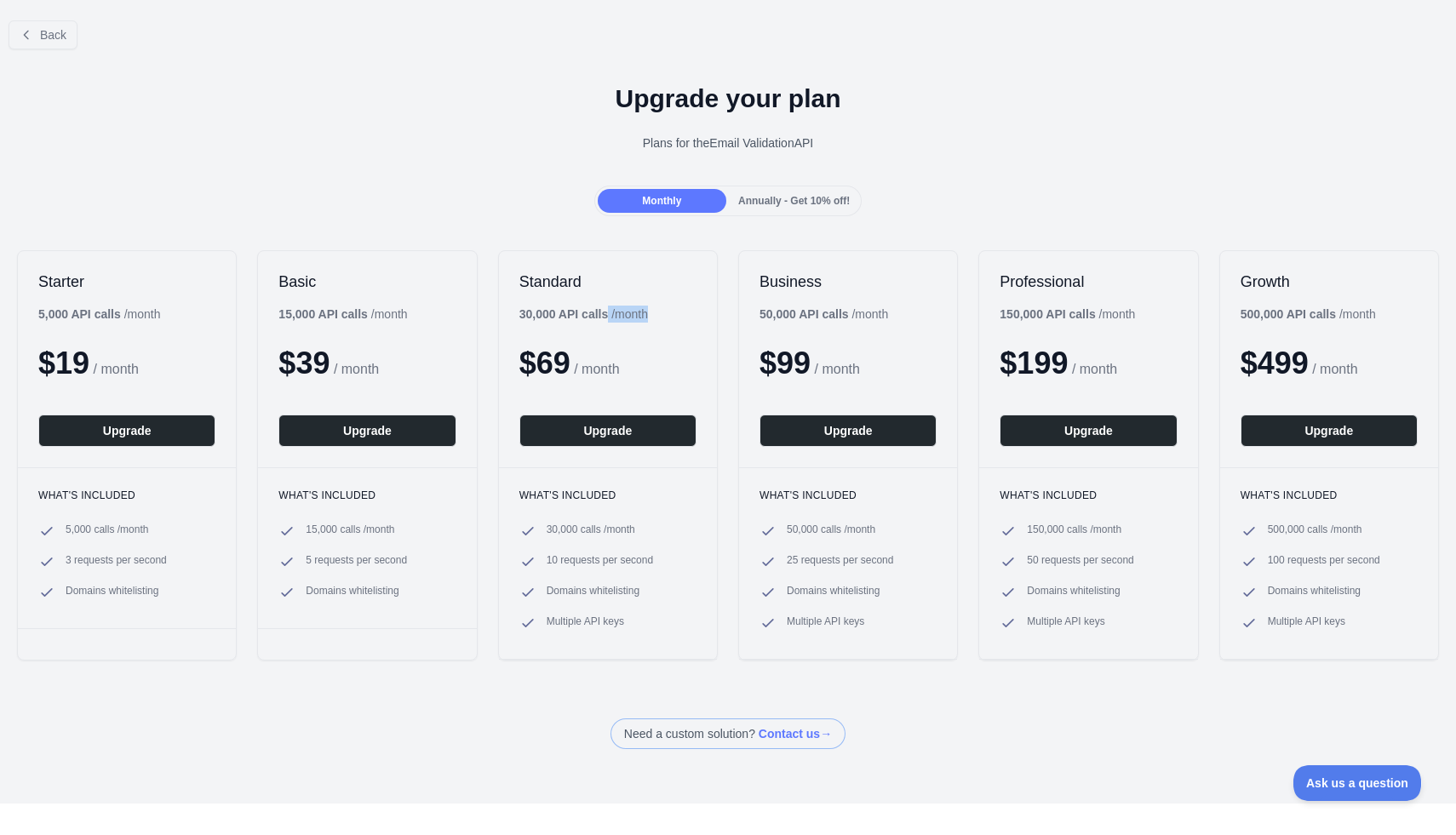
drag, startPoint x: 615, startPoint y: 312, endPoint x: 519, endPoint y: 311, distance: 96.0
click at [520, 311] on b "30,000 API calls" at bounding box center [565, 313] width 89 height 13
click at [618, 316] on div "30,000 API calls / month" at bounding box center [584, 314] width 128 height 17
drag, startPoint x: 618, startPoint y: 316, endPoint x: 525, endPoint y: 316, distance: 93.0
click at [525, 316] on div "30,000 API calls / month" at bounding box center [584, 314] width 128 height 17
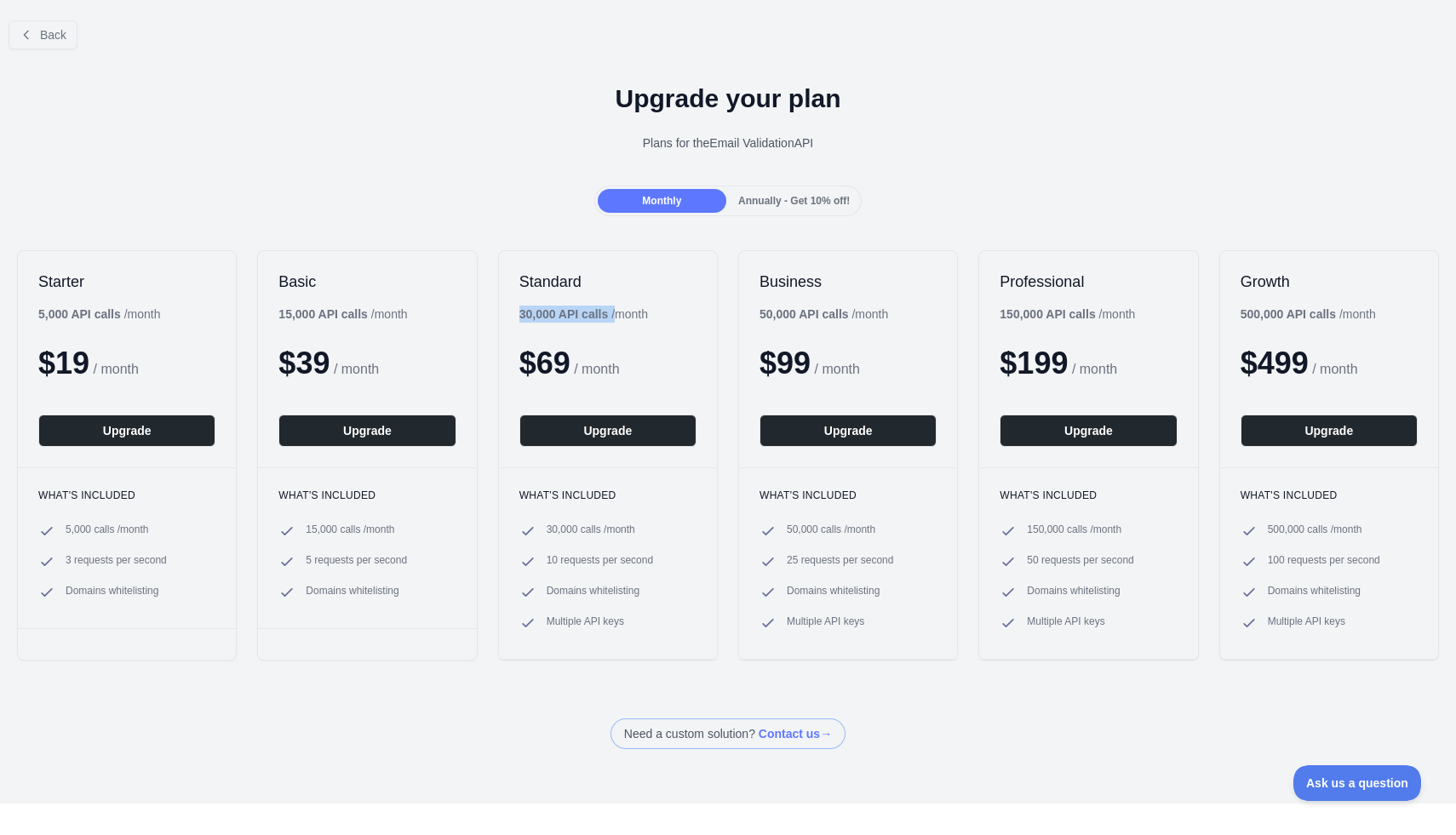
click at [775, 285] on h2 "Business" at bounding box center [848, 282] width 177 height 21
copy h2 "Business"
drag, startPoint x: 818, startPoint y: 364, endPoint x: 757, endPoint y: 358, distance: 61.3
click at [757, 358] on div "Business 50,000 API calls / month $ 99 / month Upgrade" at bounding box center [848, 359] width 218 height 217
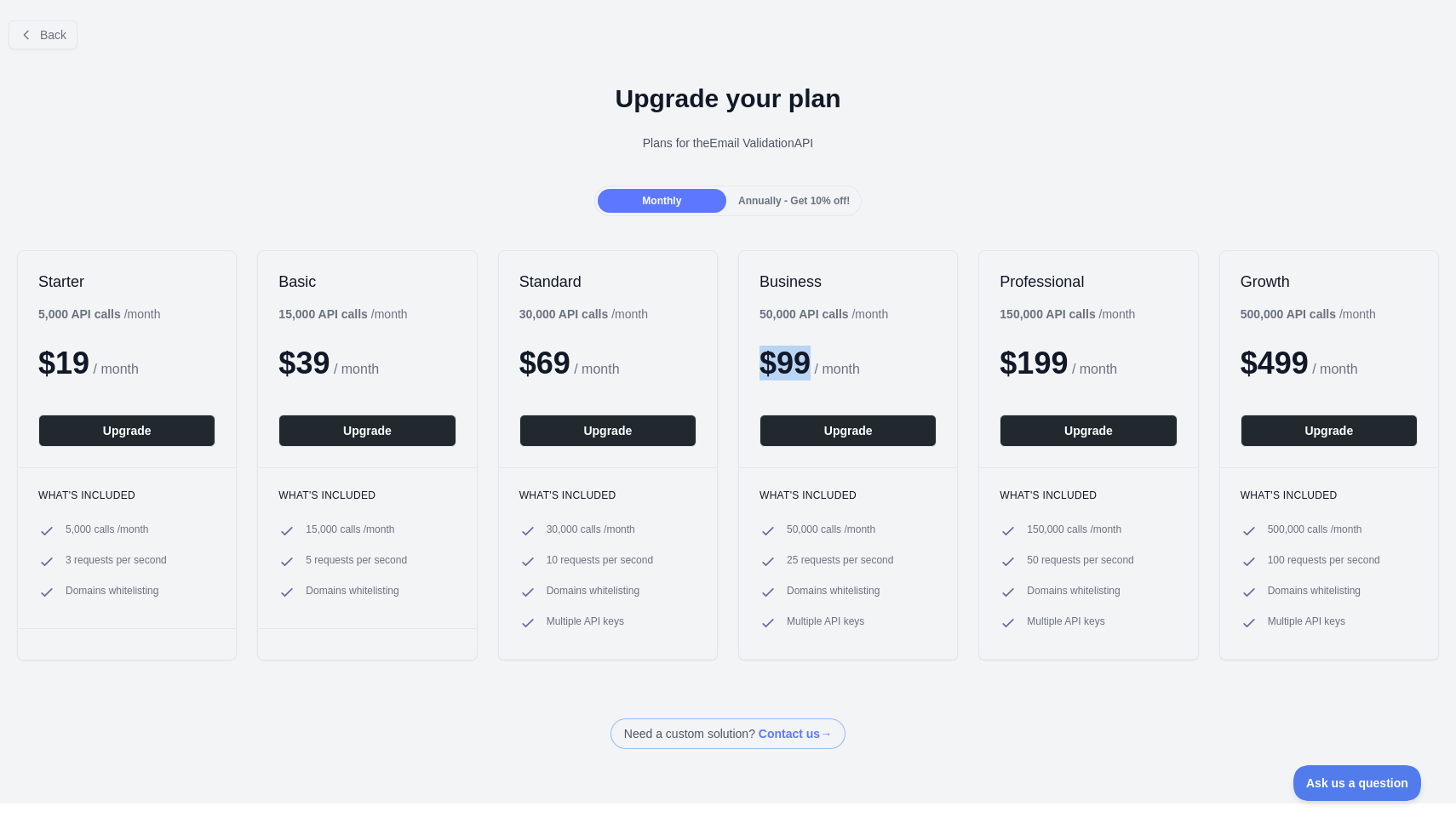
copy span "$ 99"
click at [823, 532] on span "50,000 calls / month" at bounding box center [831, 531] width 88 height 17
drag, startPoint x: 848, startPoint y: 530, endPoint x: 779, endPoint y: 528, distance: 69.0
click at [779, 528] on li "50,000 calls / month" at bounding box center [848, 531] width 177 height 17
copy span "50,000 calls"
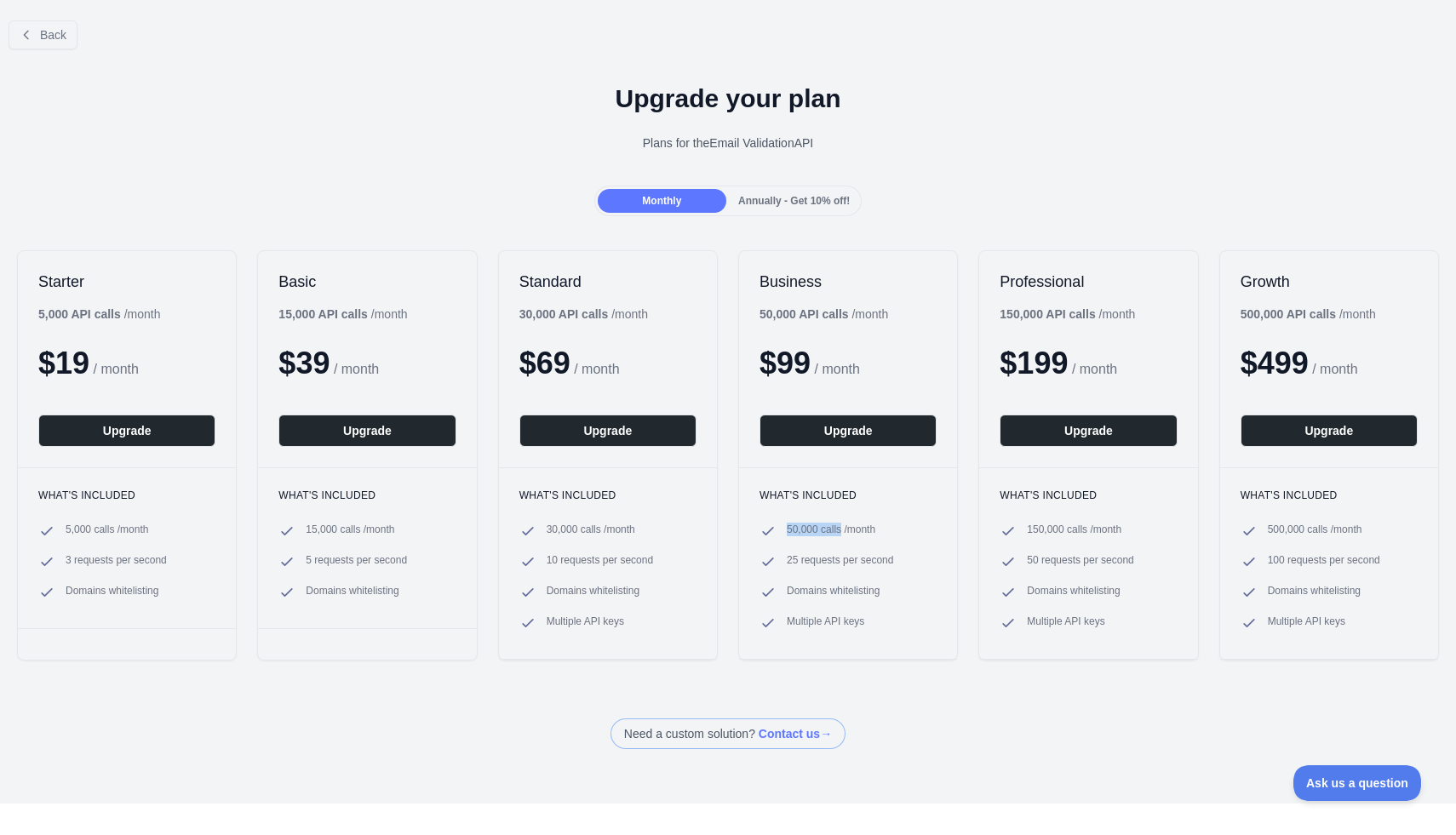
click at [1061, 275] on h2 "Professional" at bounding box center [1088, 282] width 177 height 21
drag, startPoint x: 1052, startPoint y: 316, endPoint x: 1001, endPoint y: 316, distance: 51.0
click at [1001, 316] on b "150,000 API calls" at bounding box center [1047, 313] width 95 height 13
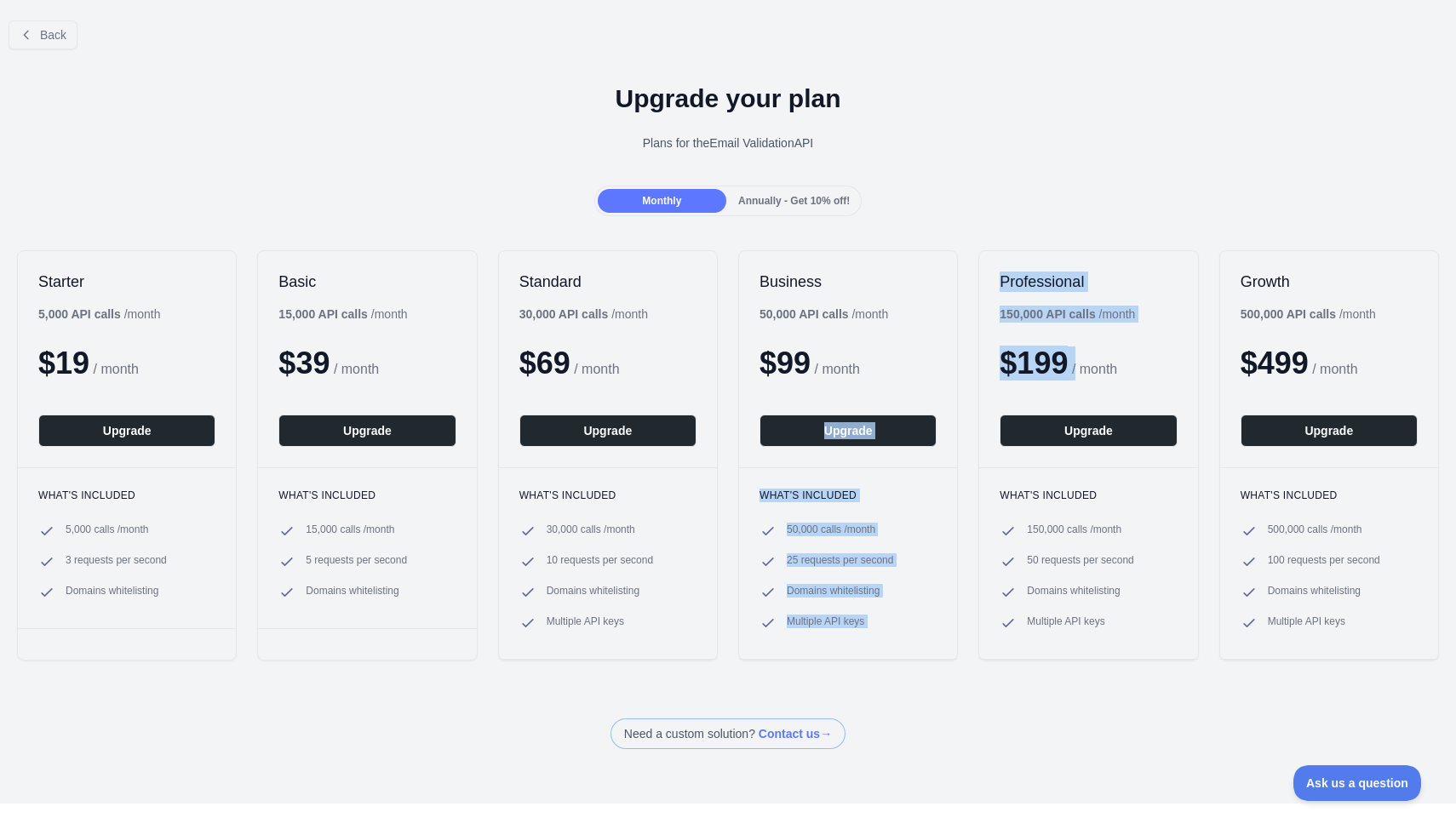
drag, startPoint x: 1083, startPoint y: 363, endPoint x: 951, endPoint y: 361, distance: 132.0
click at [951, 361] on div "Starter 5,000 API calls / month $ 19 / month Upgrade What's included 5,000 call…" at bounding box center [728, 456] width 1456 height 445
click at [1065, 358] on span "$ 199" at bounding box center [1034, 363] width 68 height 35
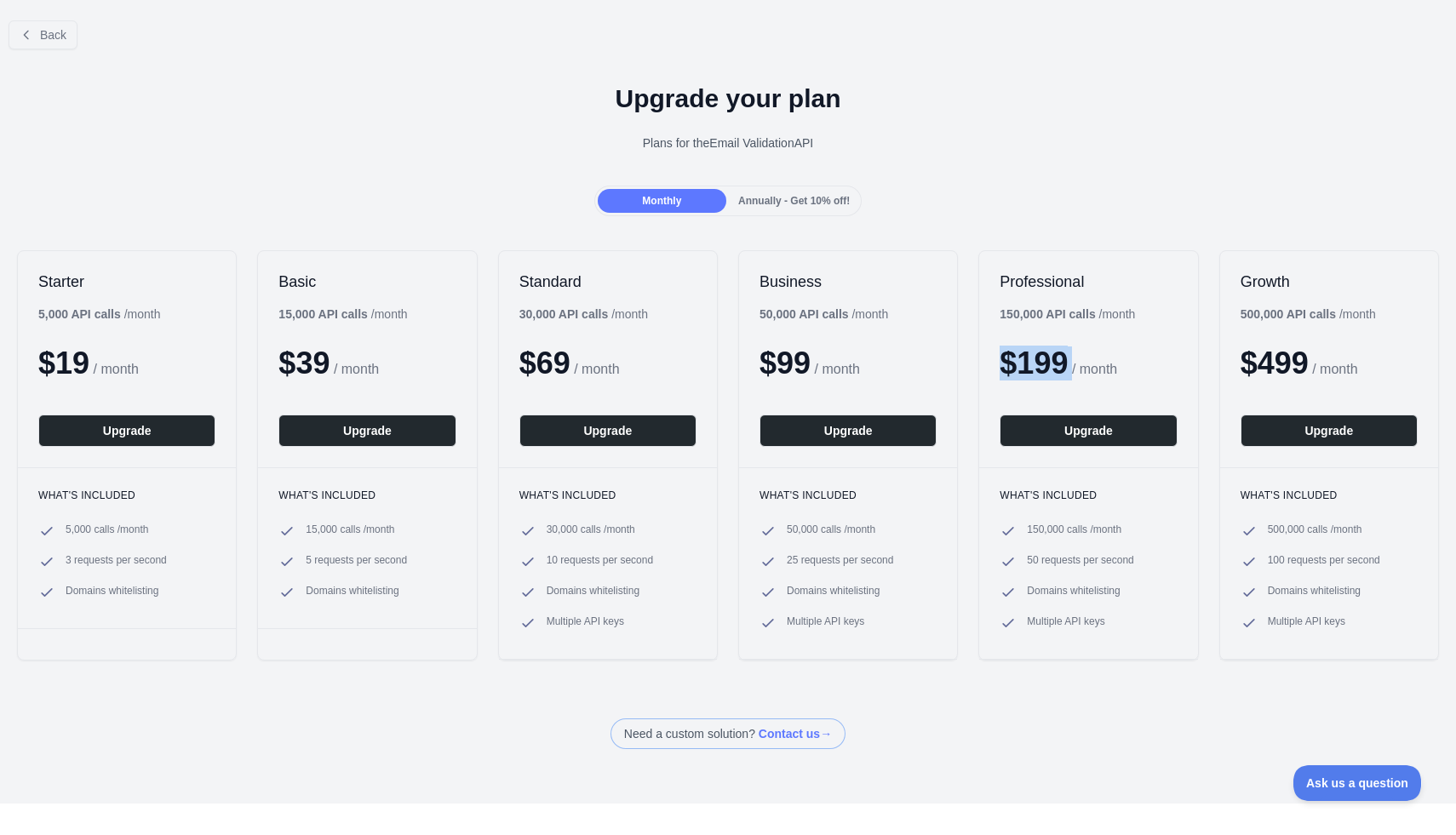
drag, startPoint x: 1082, startPoint y: 364, endPoint x: 988, endPoint y: 359, distance: 94.1
click at [988, 359] on div "Professional 150,000 API calls / month $ 199 / month Upgrade" at bounding box center [1087, 359] width 218 height 217
click at [1296, 350] on span "$ 499" at bounding box center [1274, 363] width 68 height 35
click at [1309, 361] on span "$ 499" at bounding box center [1274, 363] width 68 height 35
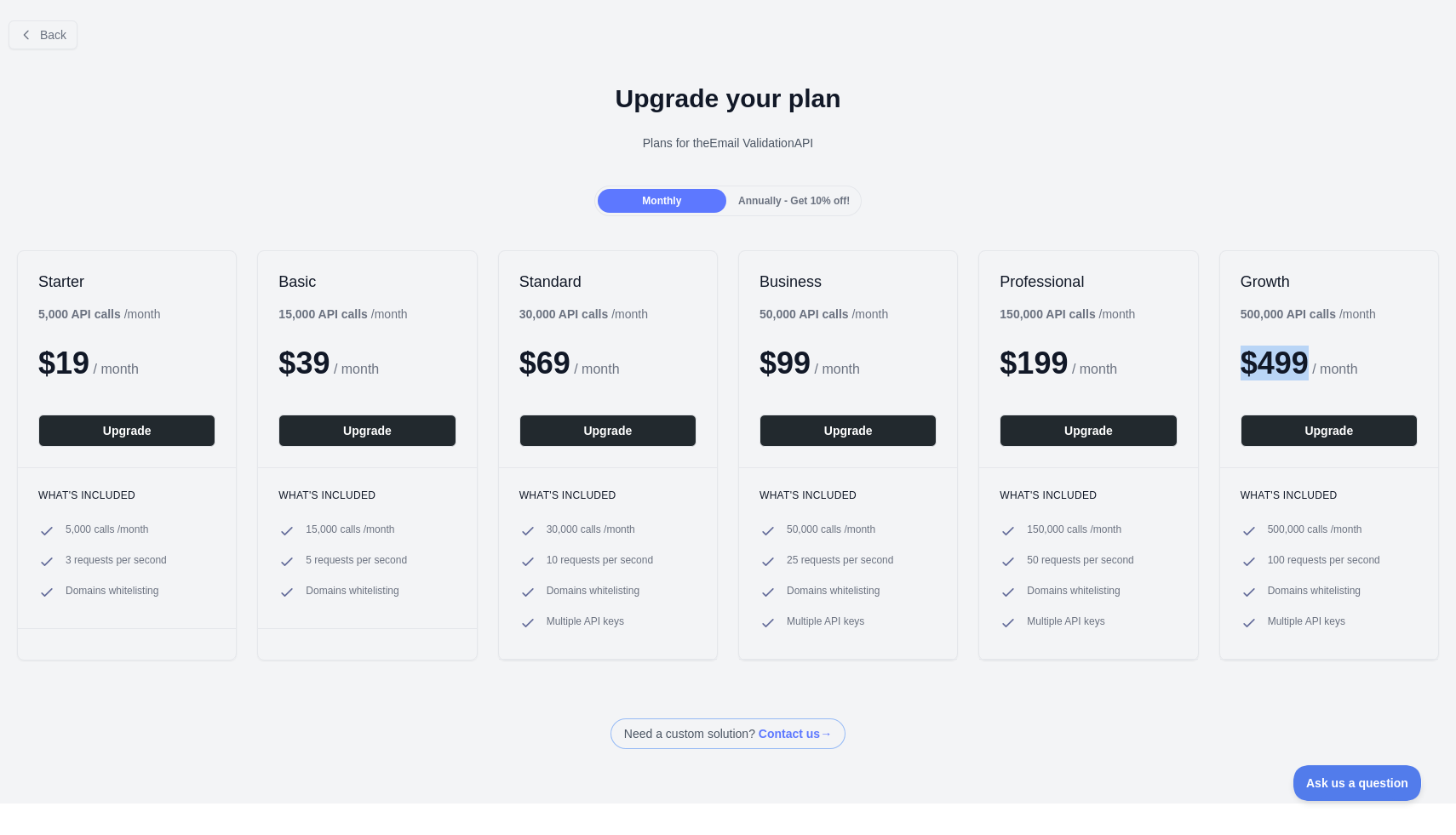
drag, startPoint x: 1322, startPoint y: 364, endPoint x: 1234, endPoint y: 364, distance: 88.0
click at [1234, 364] on div "Growth 500,000 API calls / month $ 499 / month Upgrade" at bounding box center [1329, 359] width 218 height 217
drag, startPoint x: 1348, startPoint y: 313, endPoint x: 1241, endPoint y: 307, distance: 107.2
click at [1241, 307] on div "500,000 API calls / month" at bounding box center [1308, 314] width 135 height 17
click at [1290, 291] on h2 "Growth" at bounding box center [1329, 282] width 177 height 21
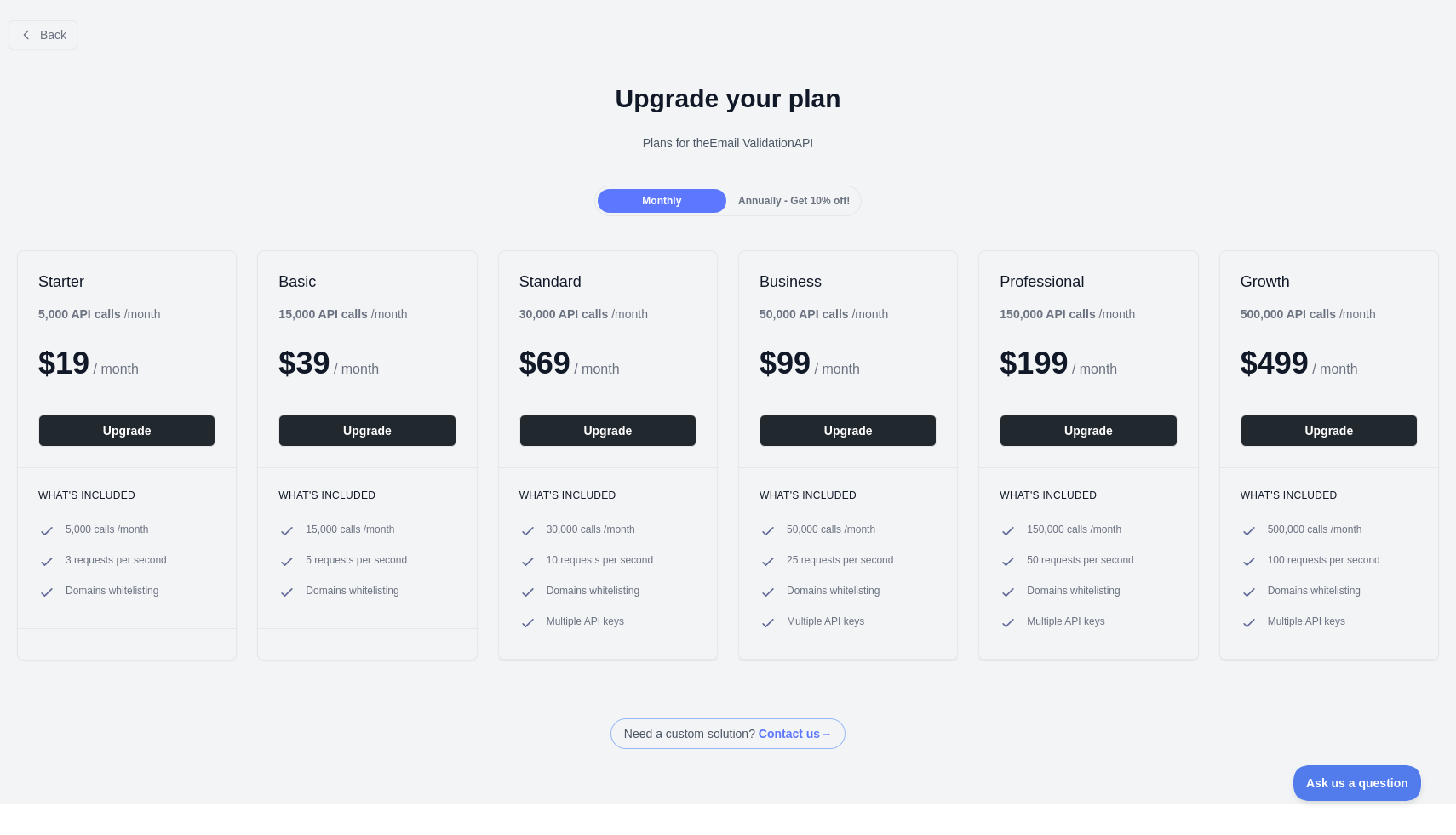
click at [1290, 291] on h2 "Growth" at bounding box center [1329, 282] width 177 height 21
click at [1267, 281] on h2 "Growth" at bounding box center [1329, 282] width 177 height 21
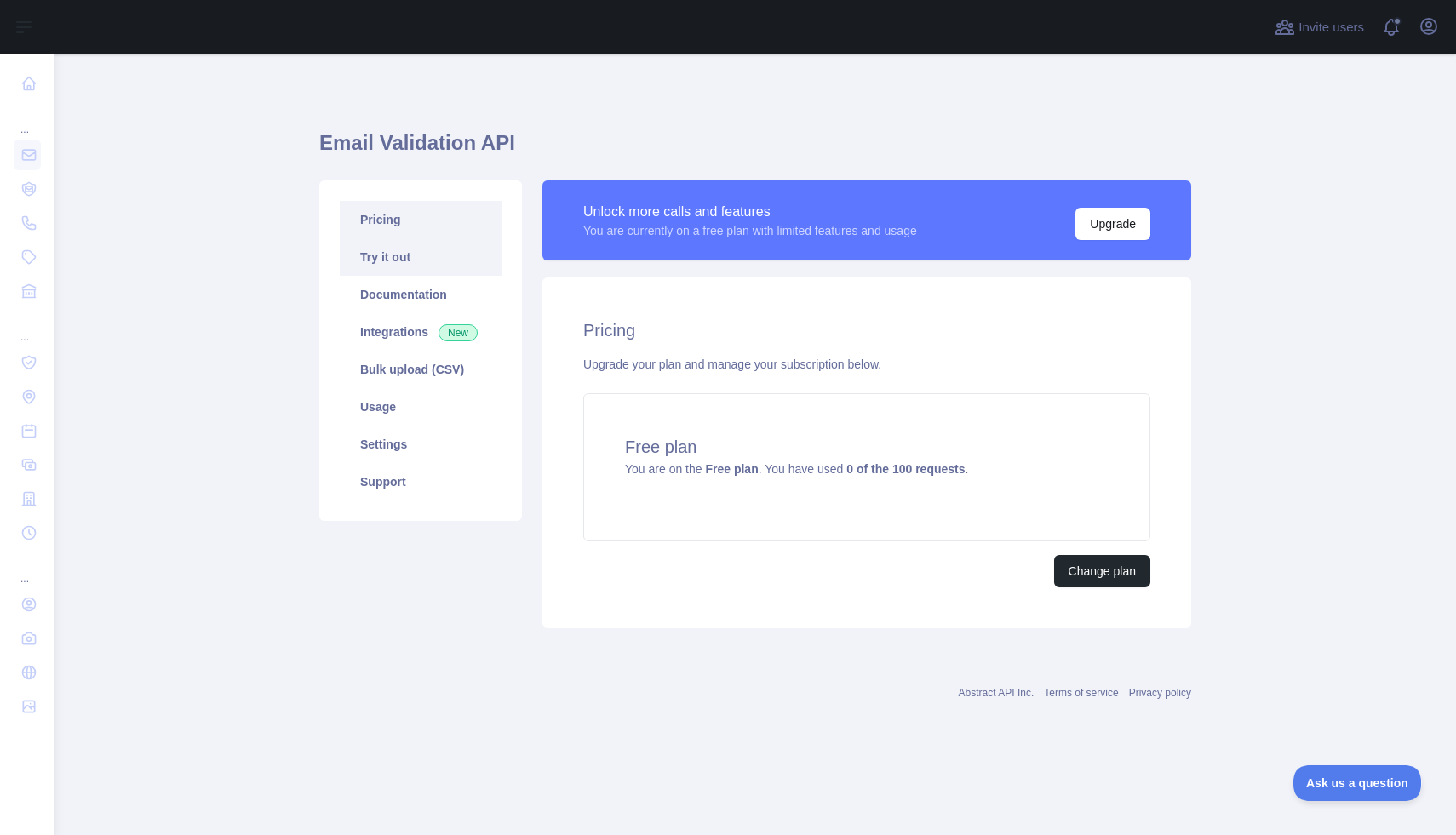
click at [435, 261] on link "Try it out" at bounding box center [421, 256] width 162 height 37
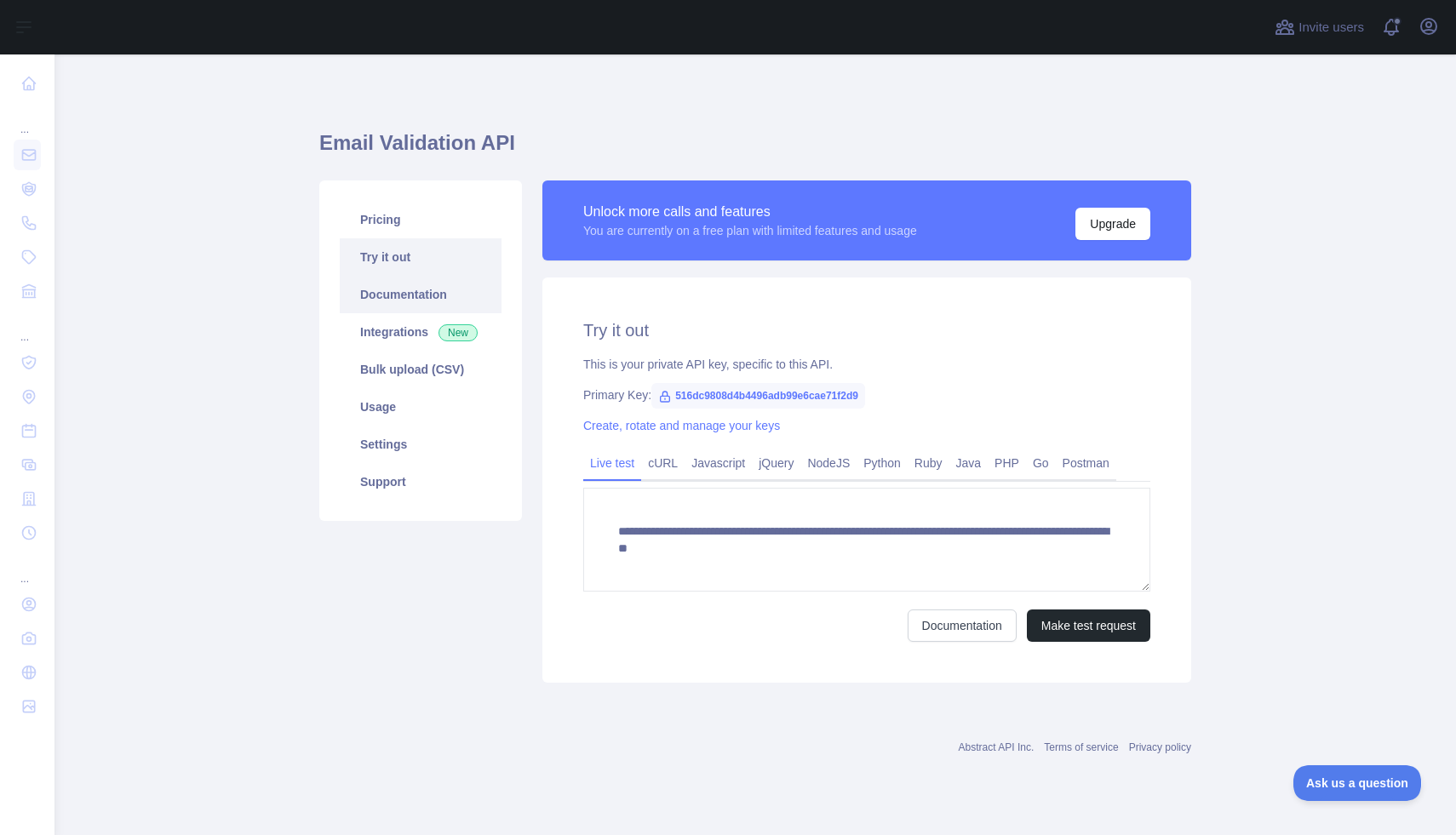
click at [431, 281] on link "Documentation" at bounding box center [421, 294] width 162 height 37
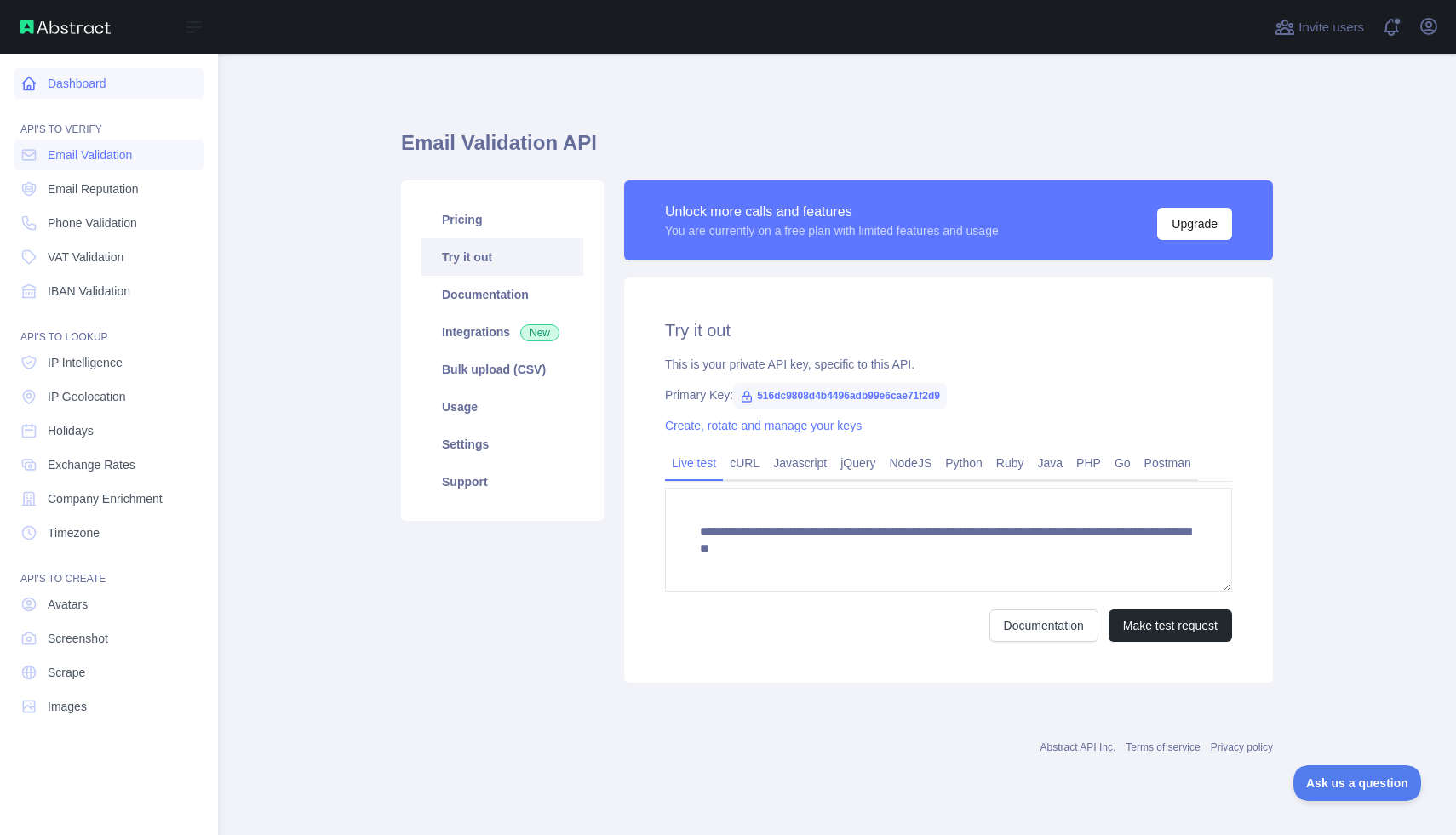
click at [69, 88] on link "Dashboard" at bounding box center [108, 84] width 191 height 30
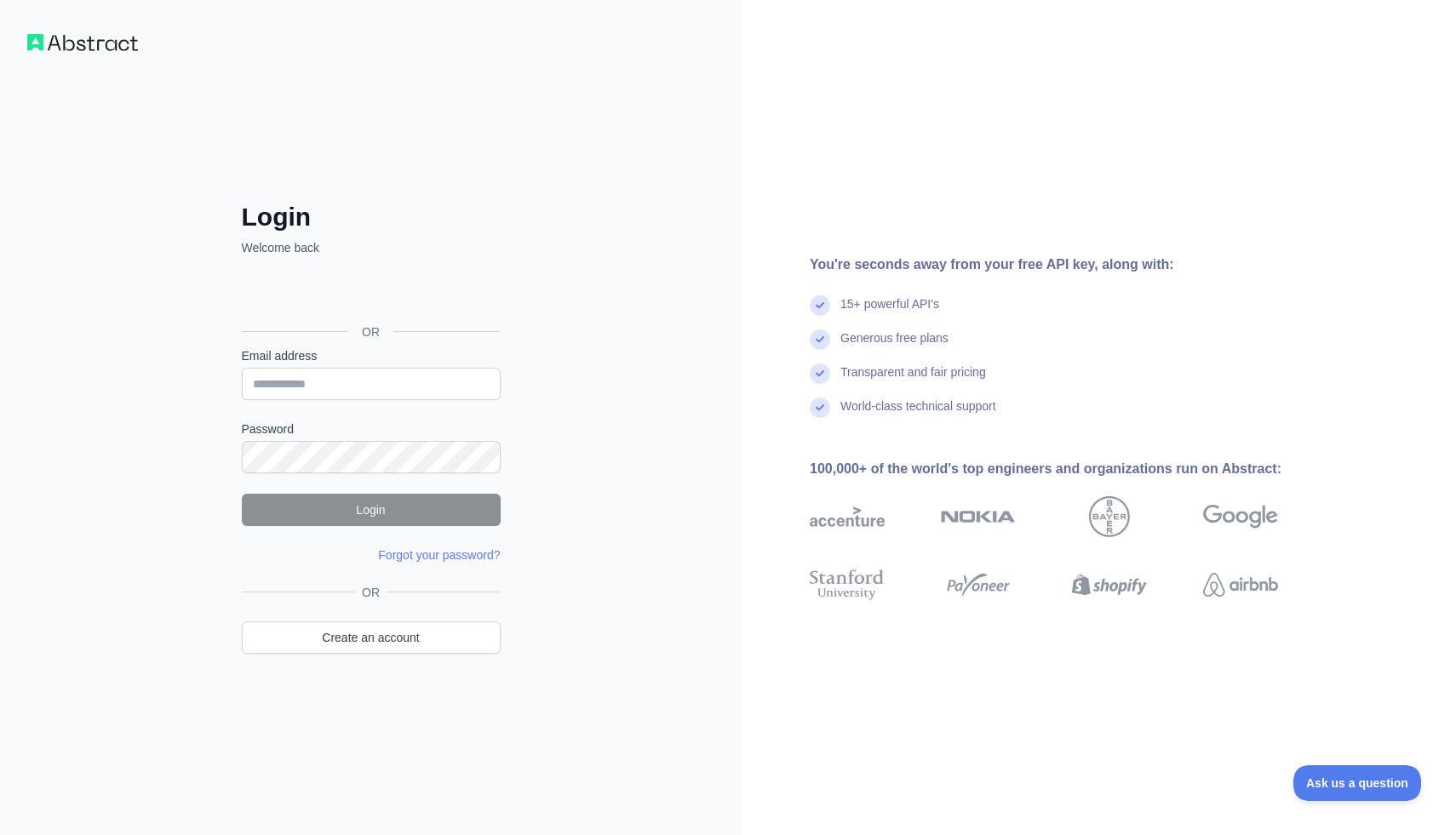
click at [94, 45] on img at bounding box center [83, 43] width 110 height 17
click at [67, 38] on img at bounding box center [83, 43] width 110 height 17
click at [38, 45] on img at bounding box center [83, 43] width 110 height 17
